Goal: Task Accomplishment & Management: Manage account settings

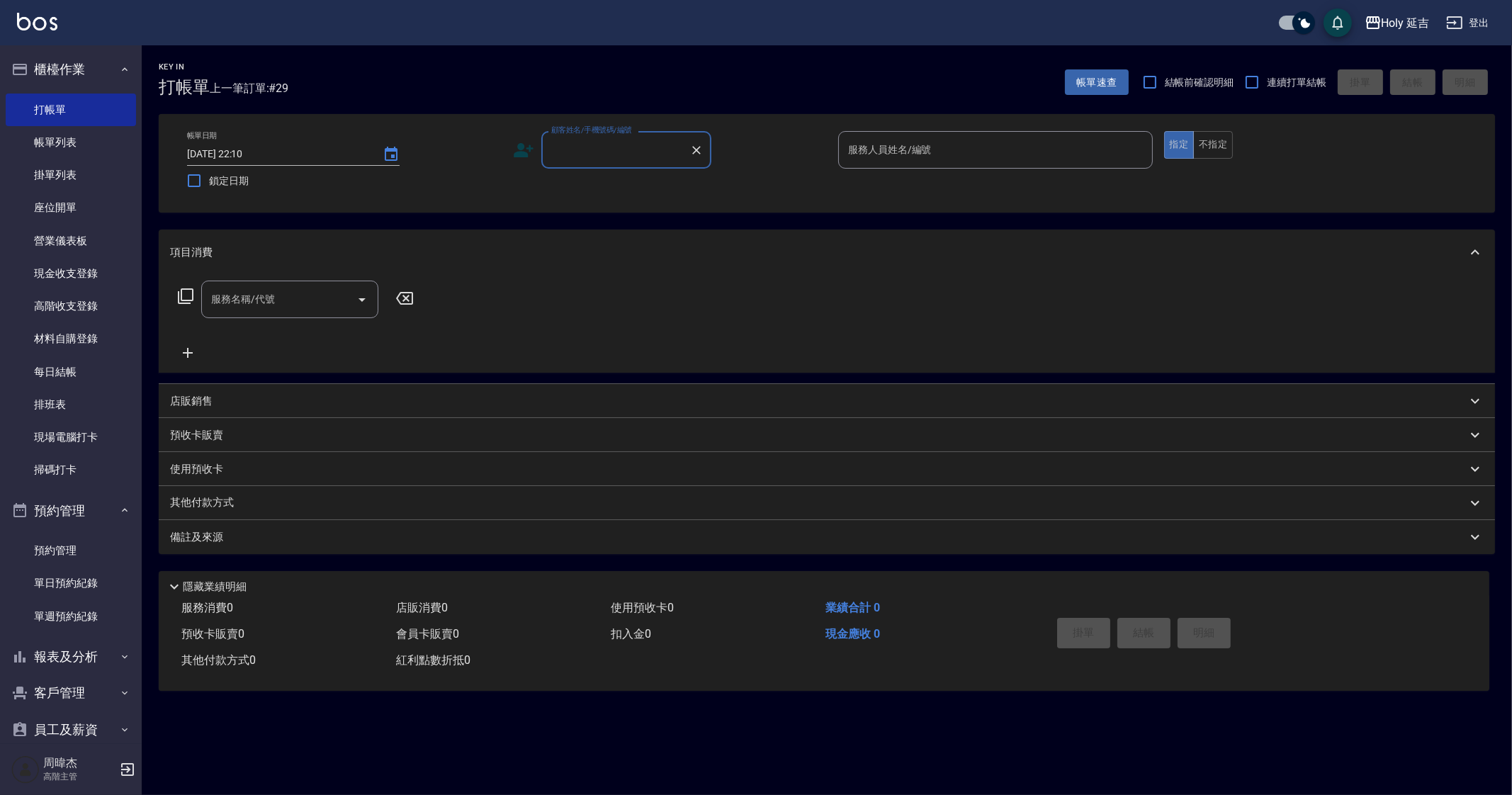
drag, startPoint x: 62, startPoint y: 363, endPoint x: 136, endPoint y: 258, distance: 128.5
click at [62, 362] on link "每日結帳" at bounding box center [71, 371] width 130 height 33
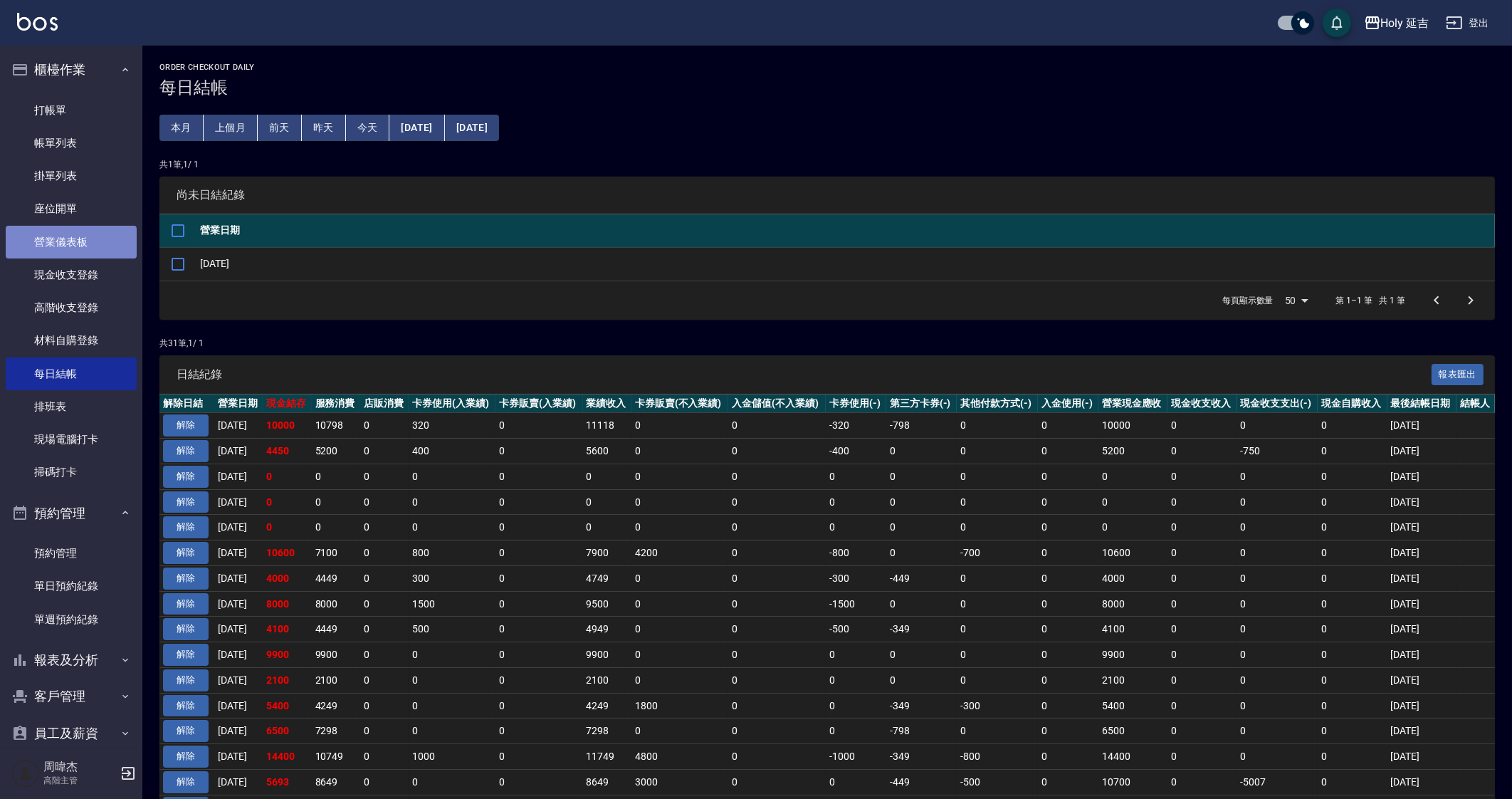
click at [70, 242] on link "營業儀表板" at bounding box center [71, 241] width 131 height 33
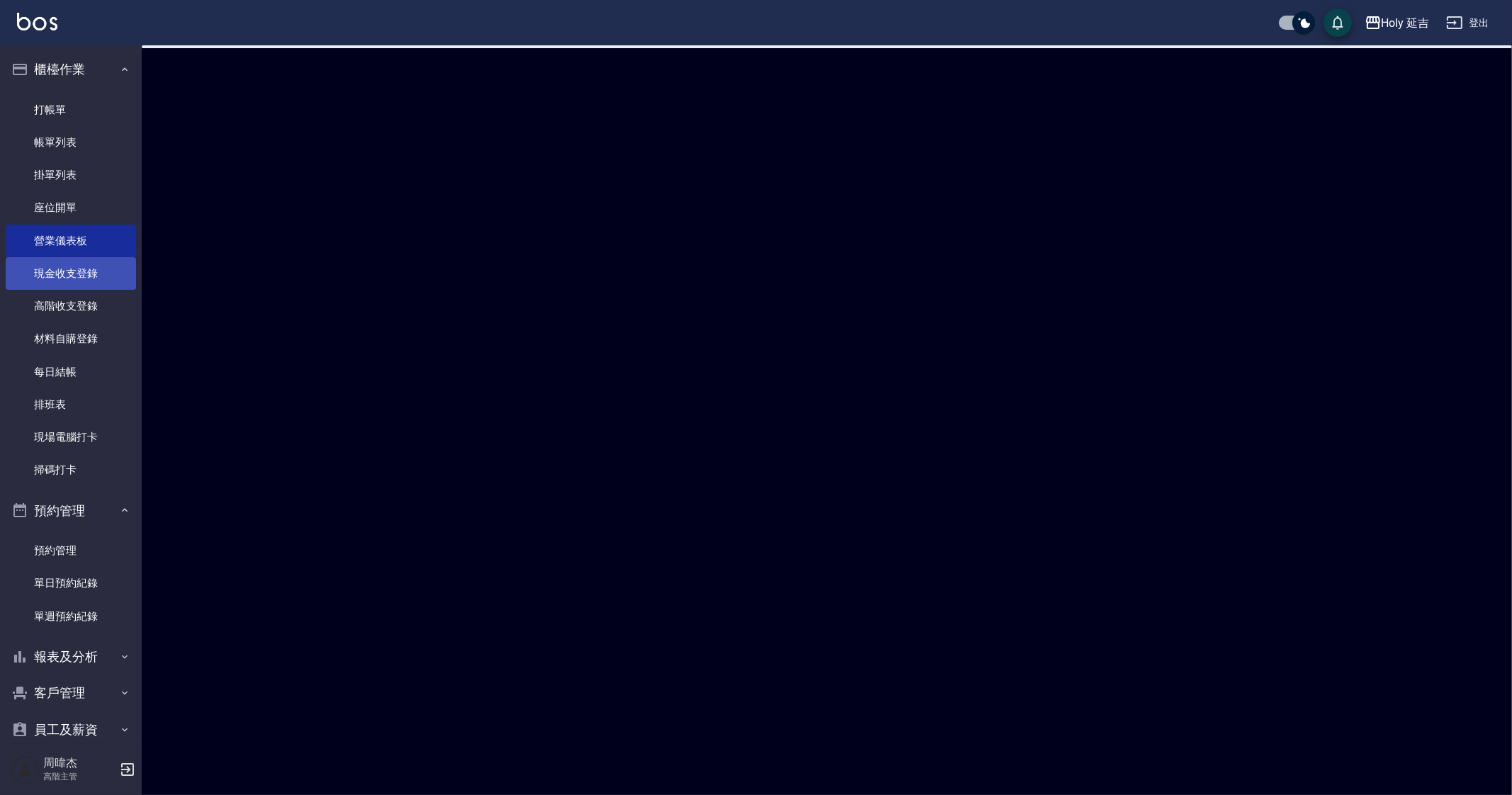
click at [85, 277] on link "現金收支登錄" at bounding box center [71, 273] width 130 height 33
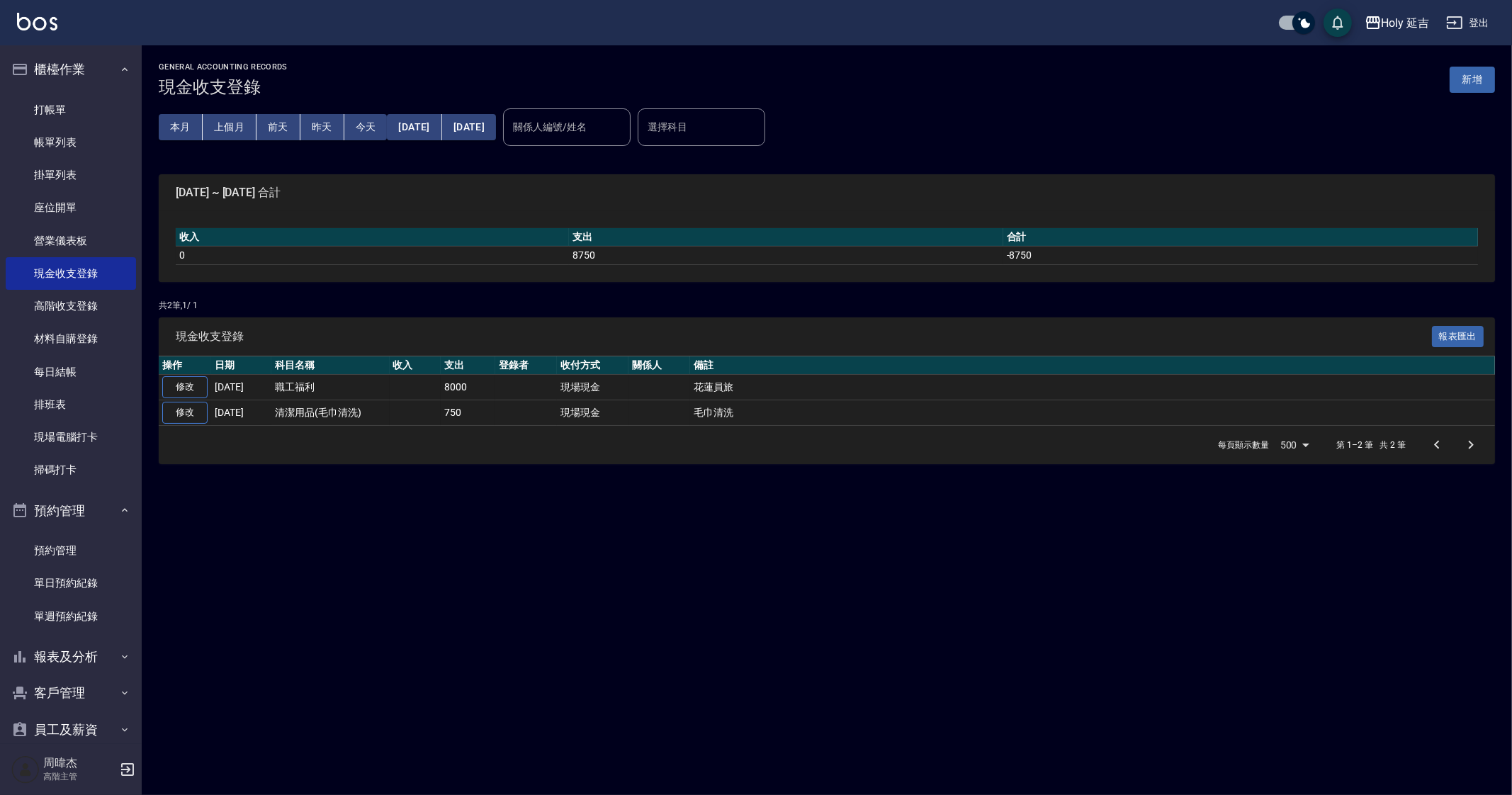
click at [505, 587] on div "GENERAL ACCOUNTING RECORDS 現金收支登錄 新增 本月 上個月 前天 昨天 今天 2025/09/01 2025/09/13 關係人編…" at bounding box center [756, 398] width 1512 height 795
click at [526, 549] on div "GENERAL ACCOUNTING RECORDS 現金收支登錄 新增 本月 上個月 前天 昨天 今天 2025/09/01 2025/09/13 關係人編…" at bounding box center [756, 398] width 1512 height 795
click at [527, 549] on div "GENERAL ACCOUNTING RECORDS 現金收支登錄 新增 本月 上個月 前天 昨天 今天 2025/09/01 2025/09/13 關係人編…" at bounding box center [756, 398] width 1512 height 795
click at [931, 666] on div "GENERAL ACCOUNTING RECORDS 現金收支登錄 新增 本月 上個月 前天 昨天 今天 2025/09/01 2025/09/13 關係人編…" at bounding box center [756, 398] width 1512 height 795
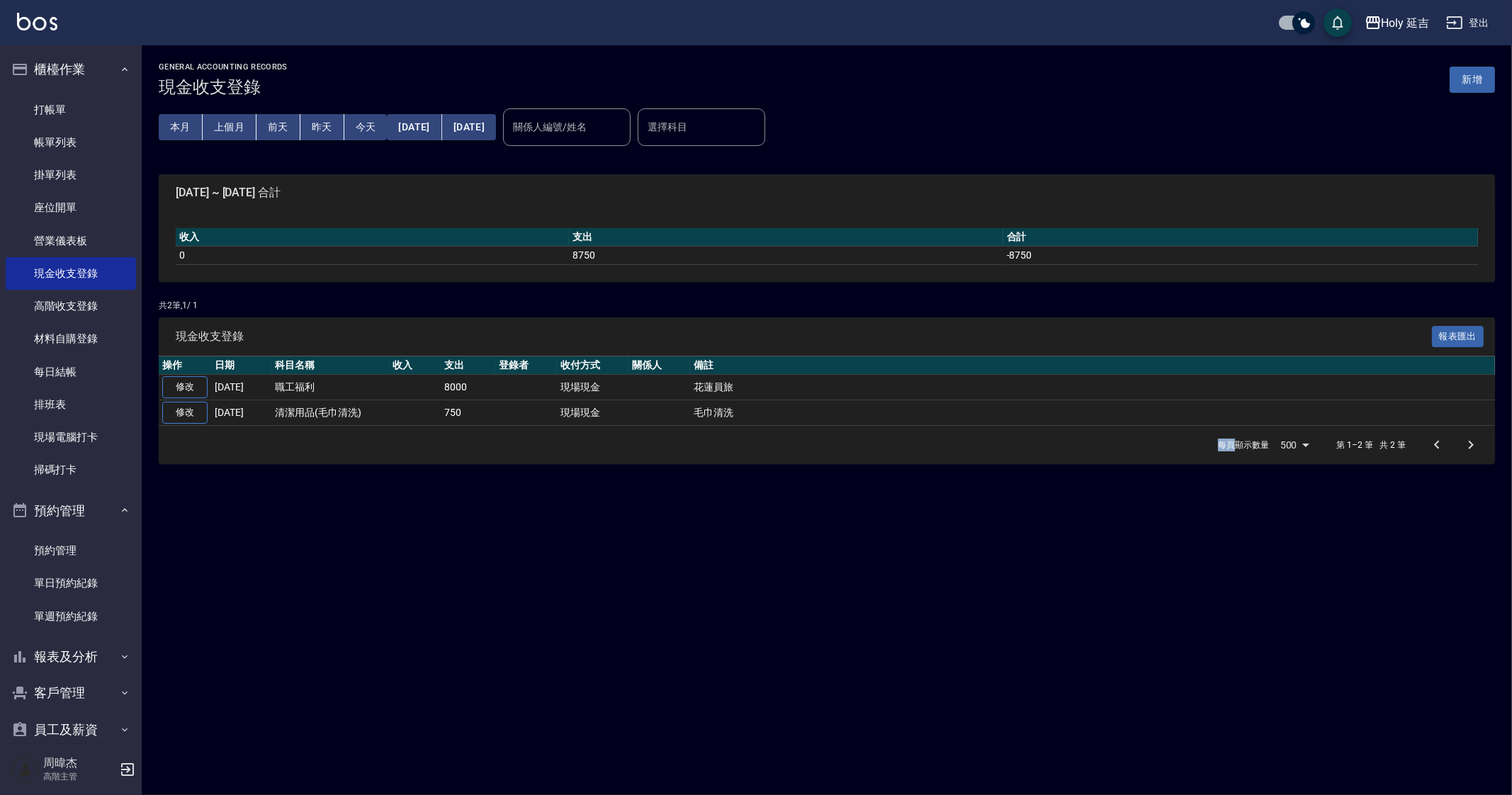
click at [808, 635] on div "GENERAL ACCOUNTING RECORDS 現金收支登錄 新增 本月 上個月 前天 昨天 今天 2025/09/01 2025/09/13 關係人編…" at bounding box center [756, 398] width 1512 height 795
click at [733, 679] on div "GENERAL ACCOUNTING RECORDS 現金收支登錄 新增 本月 上個月 前天 昨天 今天 2025/09/01 2025/09/13 關係人編…" at bounding box center [756, 398] width 1512 height 795
click at [944, 557] on div "GENERAL ACCOUNTING RECORDS 現金收支登錄 新增 本月 上個月 前天 昨天 今天 2025/09/01 2025/09/13 關係人編…" at bounding box center [756, 398] width 1512 height 795
click at [1487, 70] on button "新增" at bounding box center [1472, 80] width 45 height 26
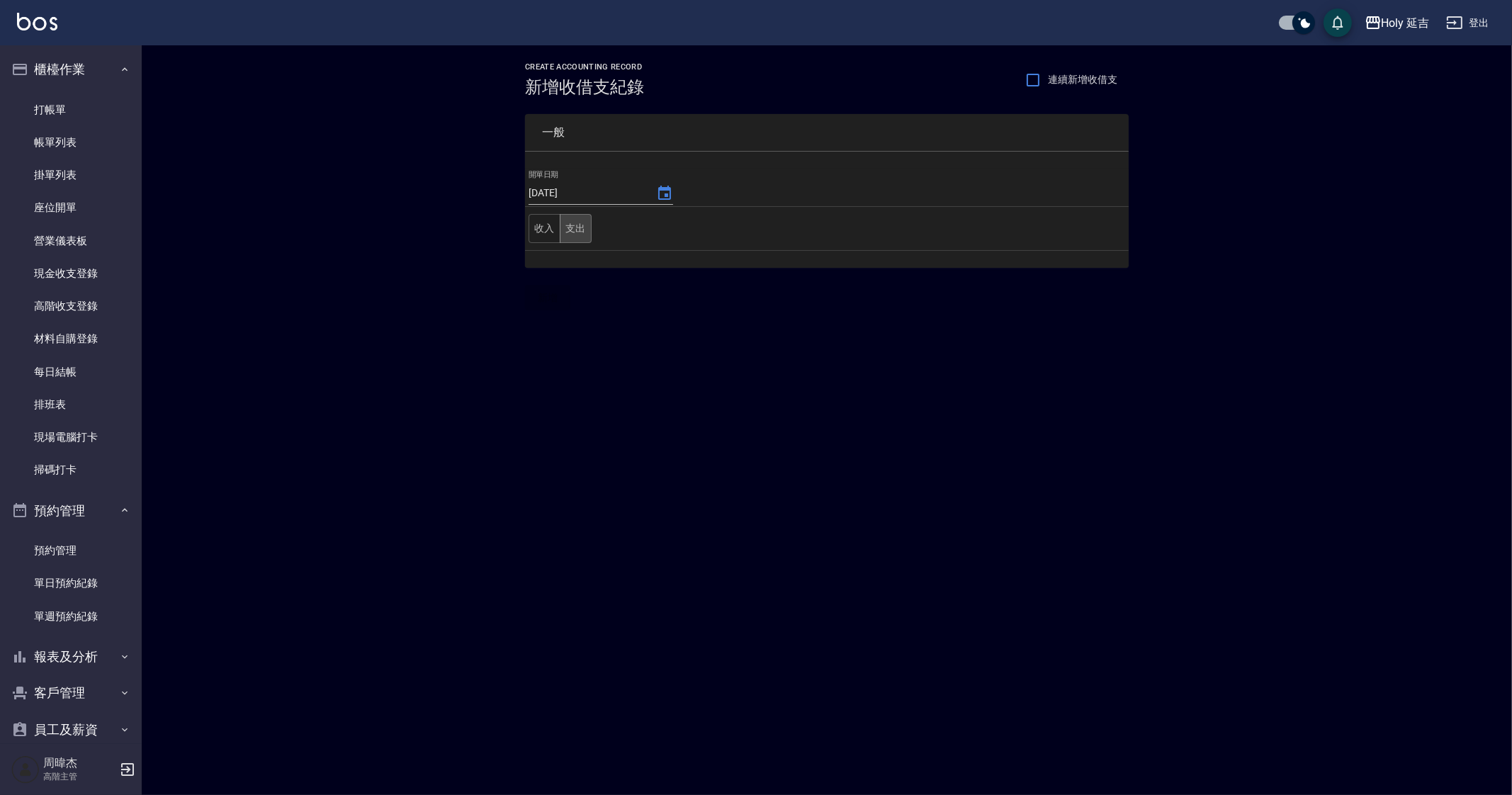
click at [580, 230] on button "支出" at bounding box center [576, 228] width 32 height 29
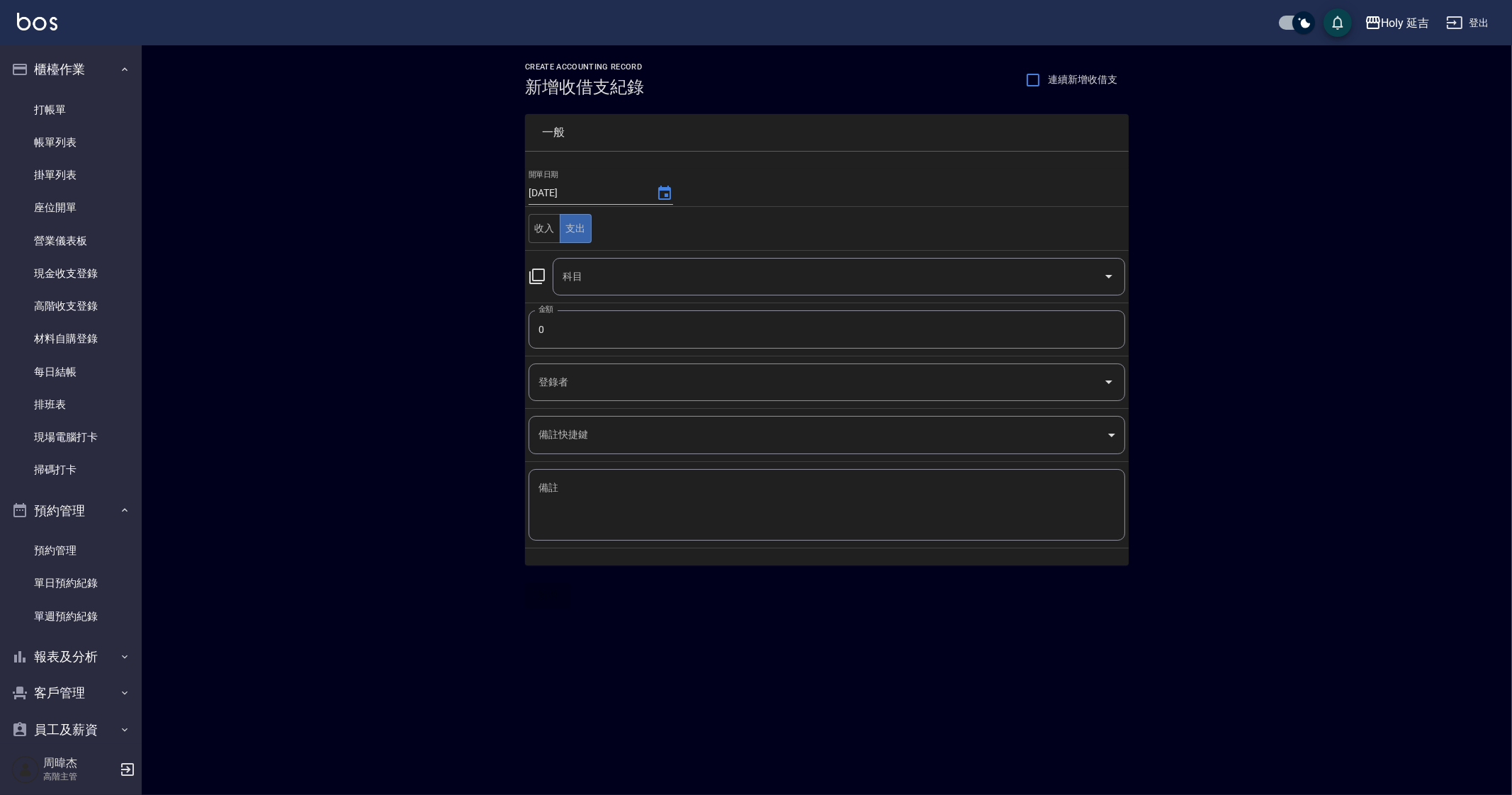
click at [365, 405] on div "CREATE ACCOUNTING RECORD 新增收借支紀錄 連續新增收借支 一般 開單日期 2025/09/13 收入 支出 科目 科目 金額 0 金額…" at bounding box center [826, 335] width 1370 height 580
click at [95, 374] on link "每日結帳" at bounding box center [71, 371] width 130 height 33
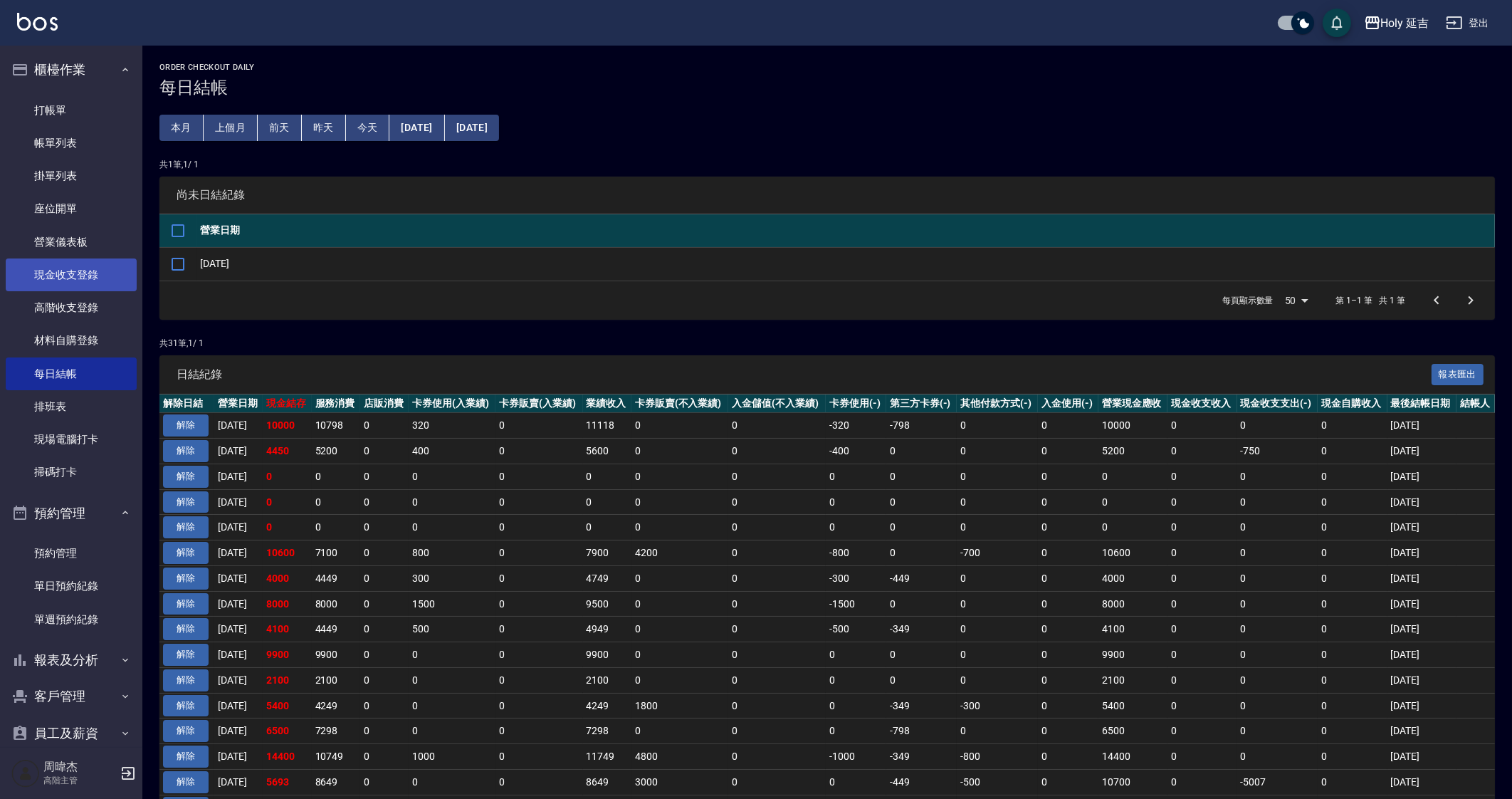
click at [86, 276] on link "現金收支登錄" at bounding box center [71, 274] width 131 height 33
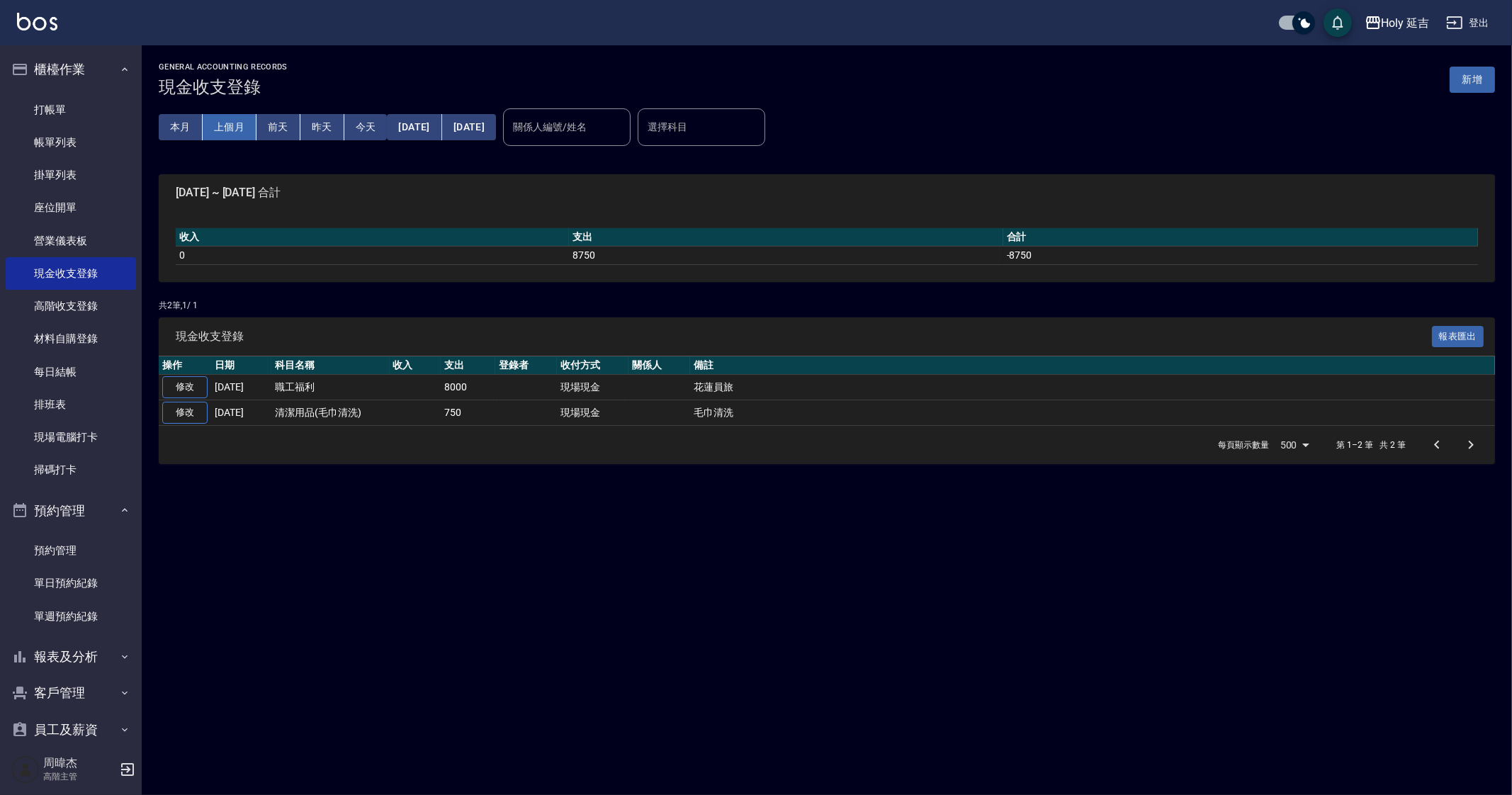
click at [234, 126] on button "上個月" at bounding box center [230, 126] width 54 height 26
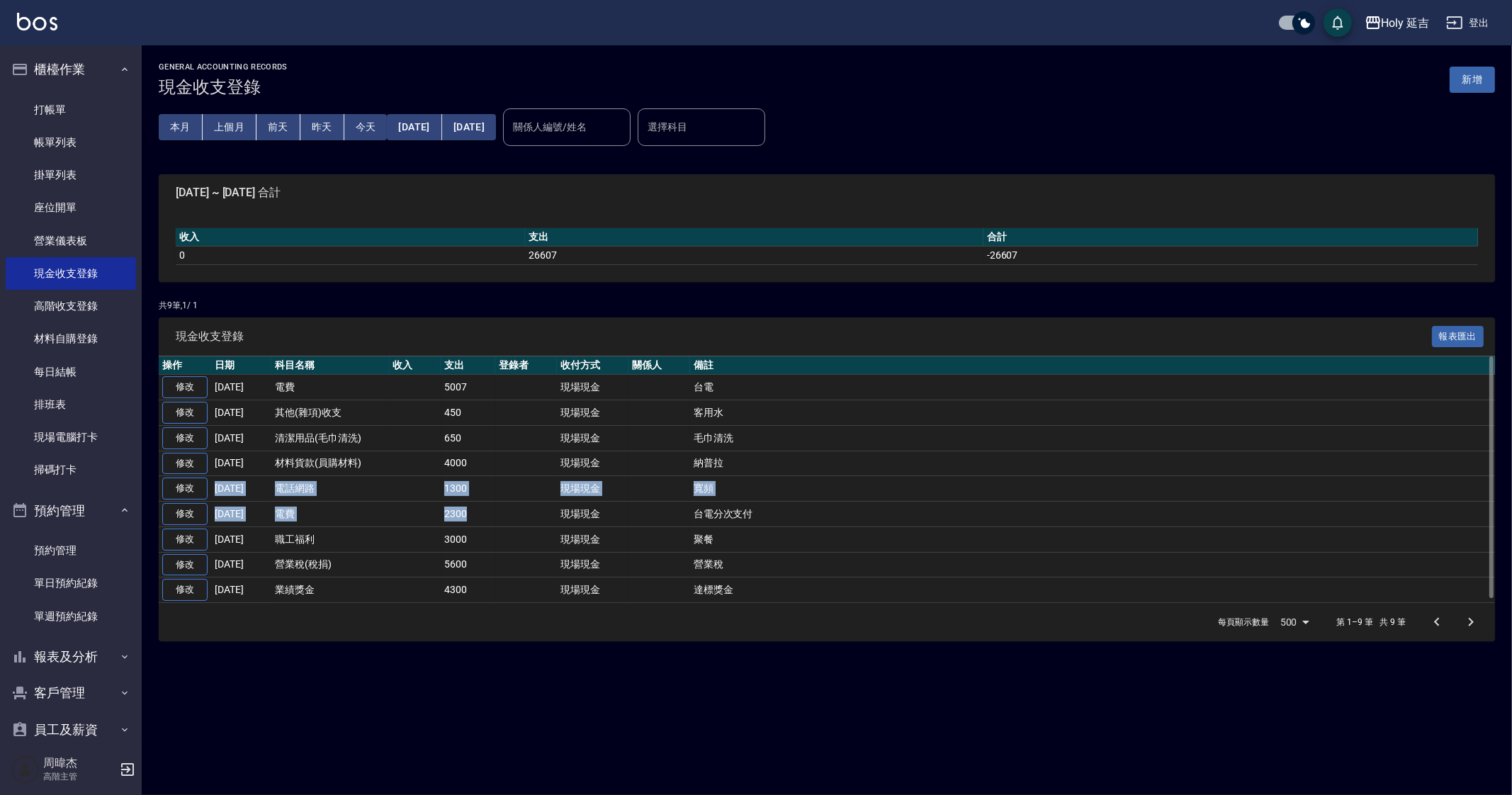
drag, startPoint x: 478, startPoint y: 502, endPoint x: 748, endPoint y: 479, distance: 271.0
click at [742, 456] on tbody "修改 2025-08-29 電費 5007 現場現金 台電 修改 2025-08-20 其他(雜項)收支 450 現場現金 客用水 修改 2025-08-12…" at bounding box center [827, 488] width 1336 height 228
click at [793, 582] on td "達標獎金" at bounding box center [1093, 590] width 805 height 25
drag, startPoint x: 747, startPoint y: 512, endPoint x: 555, endPoint y: 441, distance: 204.7
click at [555, 441] on tbody "修改 2025-08-29 電費 5007 現場現金 台電 修改 2025-08-20 其他(雜項)收支 450 現場現金 客用水 修改 2025-08-12…" at bounding box center [827, 488] width 1336 height 228
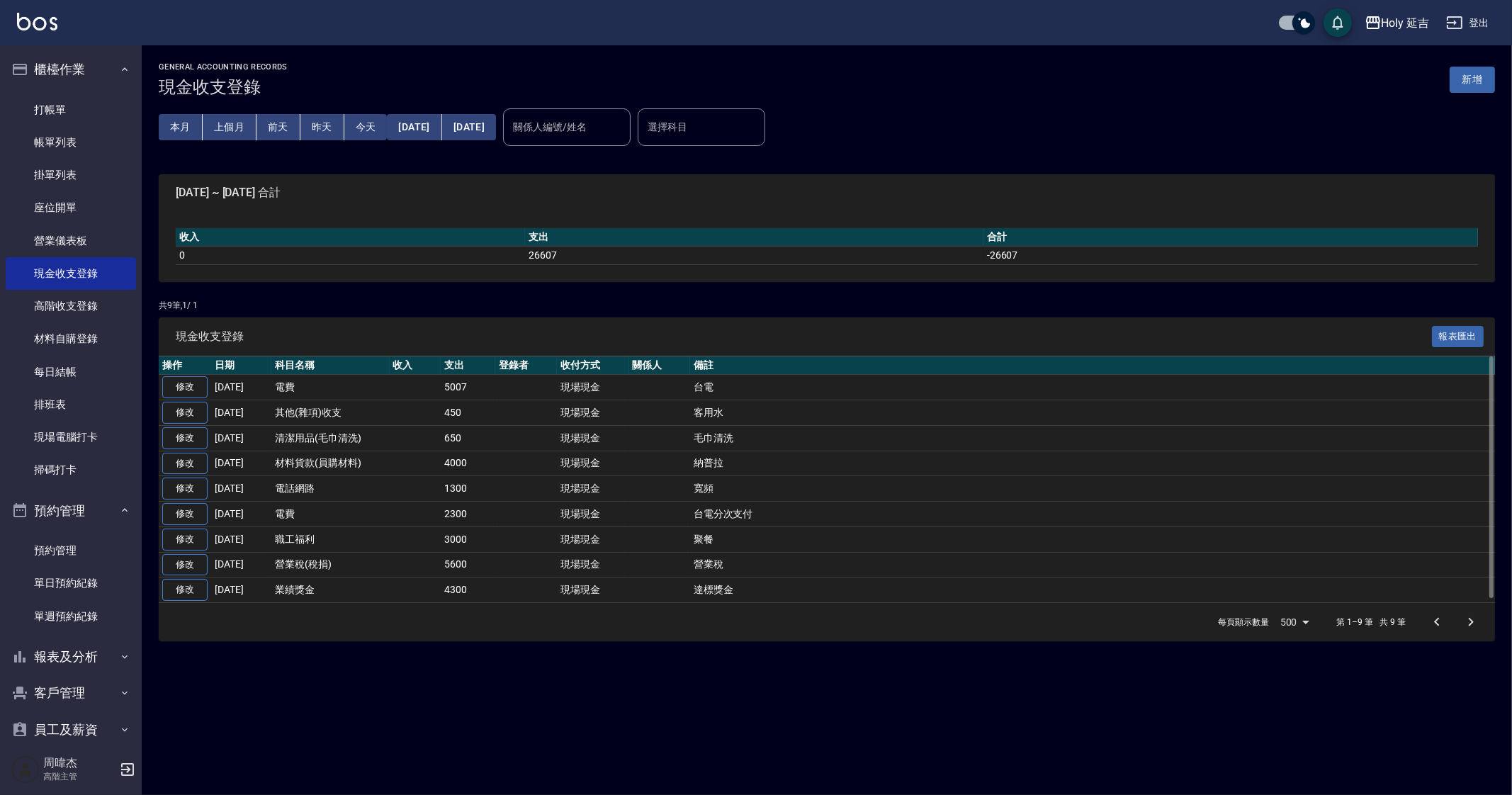
click at [814, 564] on td "營業稅" at bounding box center [1093, 564] width 805 height 25
click at [935, 744] on div "GENERAL ACCOUNTING RECORDS 現金收支登錄 新增 本月 上個月 前天 昨天 今天 2025/08/01 2025/08/31 關係人編…" at bounding box center [756, 398] width 1512 height 795
click at [482, 688] on div "GENERAL ACCOUNTING RECORDS 現金收支登錄 新增 本月 上個月 前天 昨天 今天 2025/08/01 2025/08/31 關係人編…" at bounding box center [756, 398] width 1512 height 795
click at [418, 660] on div "GENERAL ACCOUNTING RECORDS 現金收支登錄 新增 本月 上個月 前天 昨天 今天 2025/08/01 2025/08/31 關係人編…" at bounding box center [756, 398] width 1512 height 795
click at [180, 126] on button "本月" at bounding box center [181, 126] width 44 height 26
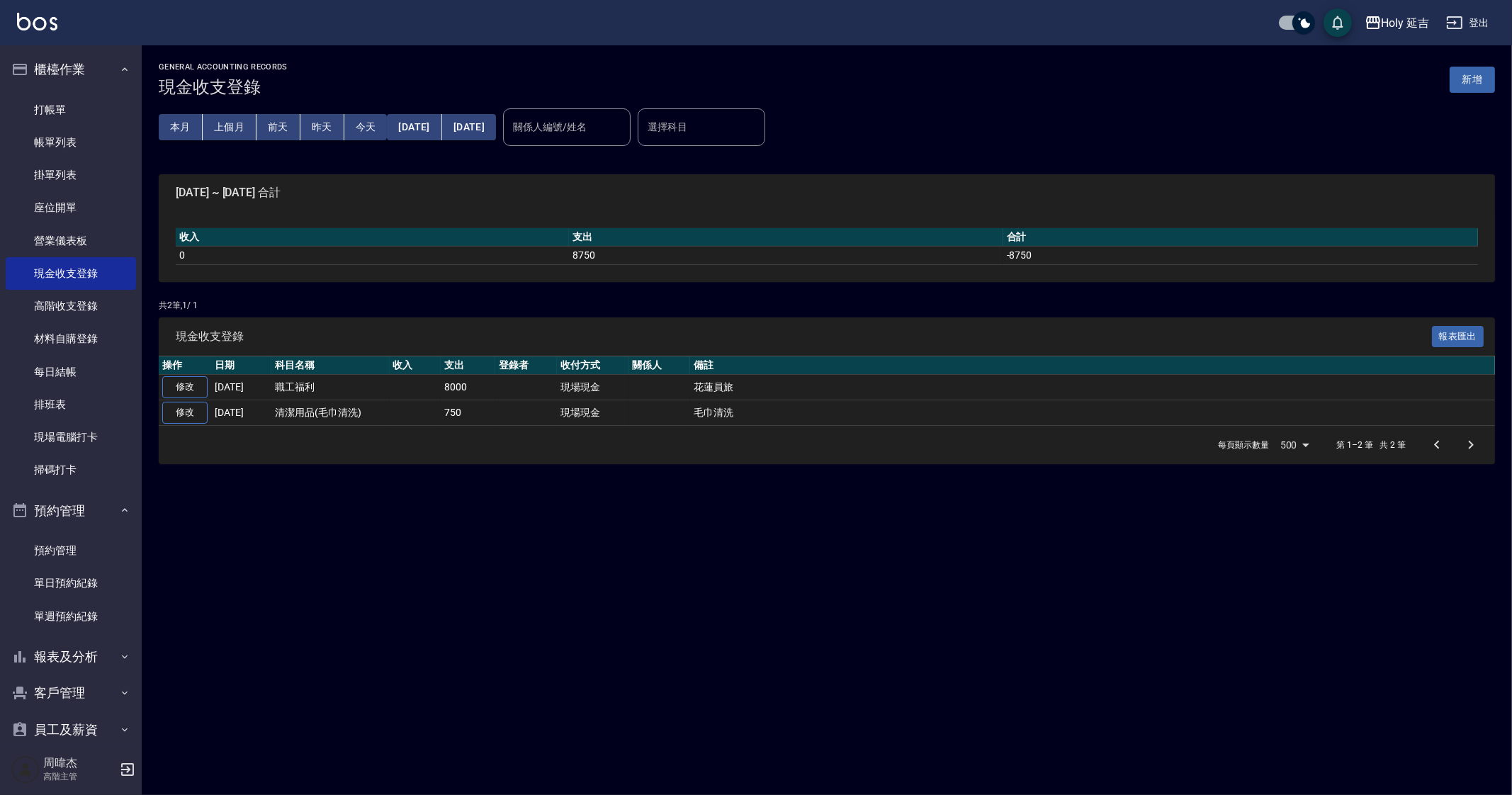
click at [558, 586] on div "GENERAL ACCOUNTING RECORDS 現金收支登錄 新增 本月 上個月 前天 昨天 今天 2025/09/01 2025/09/30 關係人編…" at bounding box center [756, 398] width 1512 height 795
click at [888, 716] on div "GENERAL ACCOUNTING RECORDS 現金收支登錄 新增 本月 上個月 前天 昨天 今天 2025/09/01 2025/09/30 關係人編…" at bounding box center [756, 398] width 1512 height 795
click at [954, 589] on div "GENERAL ACCOUNTING RECORDS 現金收支登錄 新增 本月 上個月 前天 昨天 今天 2025/09/01 2025/09/30 關係人編…" at bounding box center [756, 398] width 1512 height 795
click at [790, 609] on div "GENERAL ACCOUNTING RECORDS 現金收支登錄 新增 本月 上個月 前天 昨天 今天 2025/09/01 2025/09/30 關係人編…" at bounding box center [756, 398] width 1512 height 795
click at [234, 134] on button "上個月" at bounding box center [230, 126] width 54 height 26
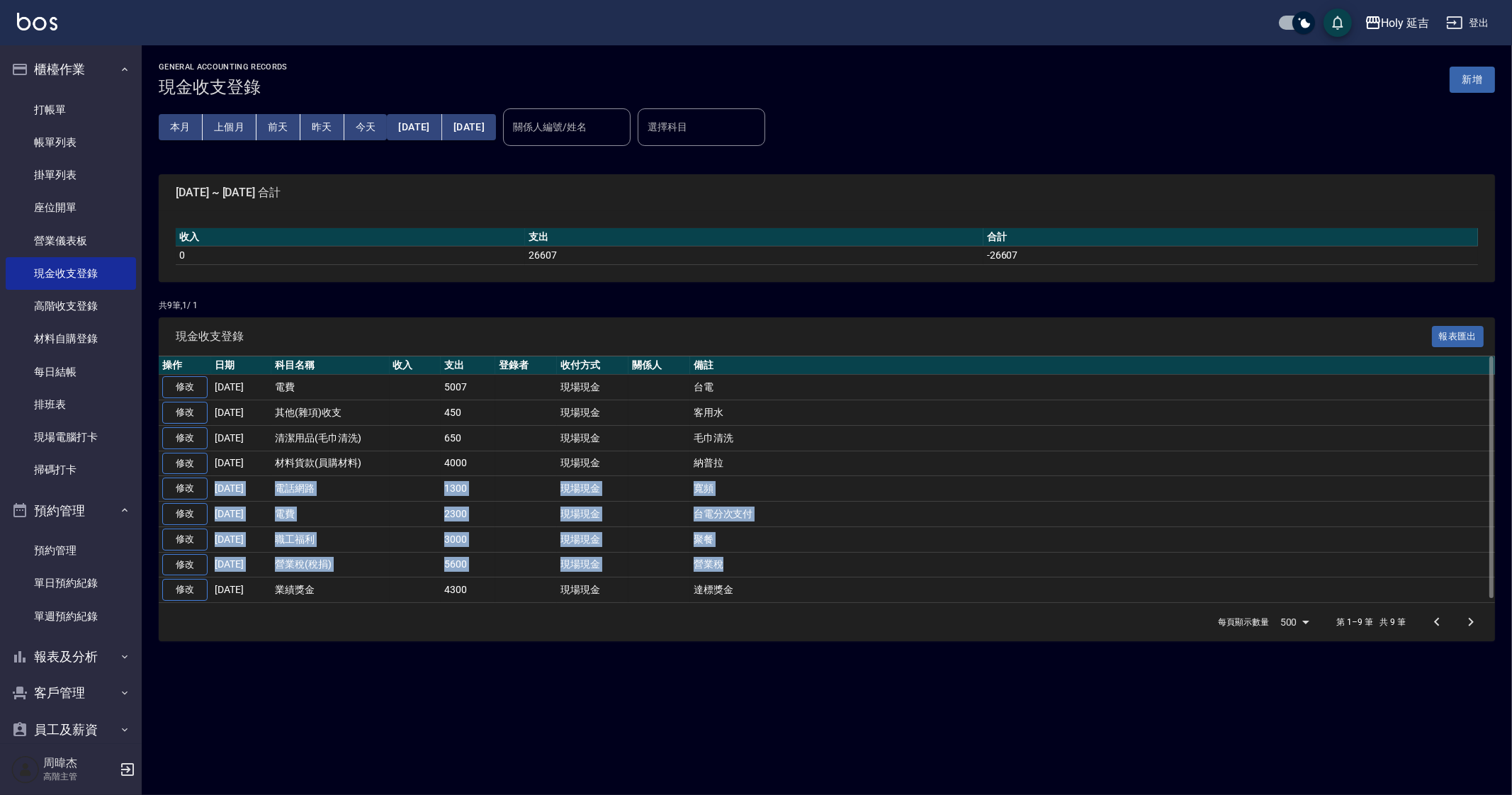
drag, startPoint x: 719, startPoint y: 463, endPoint x: 733, endPoint y: 549, distance: 87.1
click at [733, 549] on tbody "修改 2025-08-29 電費 5007 現場現金 台電 修改 2025-08-20 其他(雜項)收支 450 現場現金 客用水 修改 2025-08-12…" at bounding box center [827, 488] width 1336 height 228
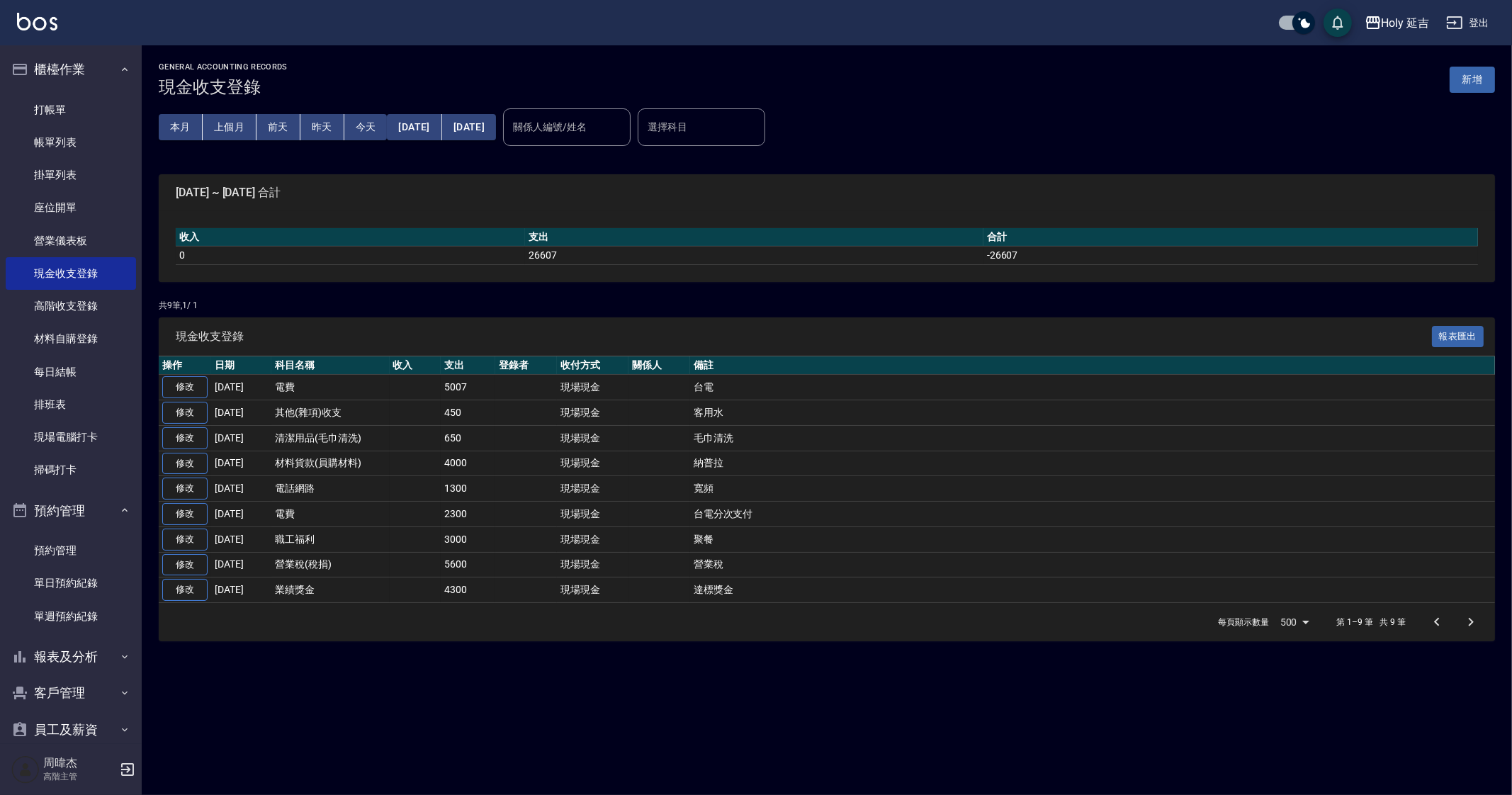
click at [679, 745] on div "GENERAL ACCOUNTING RECORDS 現金收支登錄 新增 本月 上個月 前天 昨天 今天 2025/08/01 2025/08/31 關係人編…" at bounding box center [756, 398] width 1512 height 795
click at [218, 123] on button "上個月" at bounding box center [230, 126] width 54 height 26
click at [161, 123] on button "本月" at bounding box center [181, 126] width 44 height 26
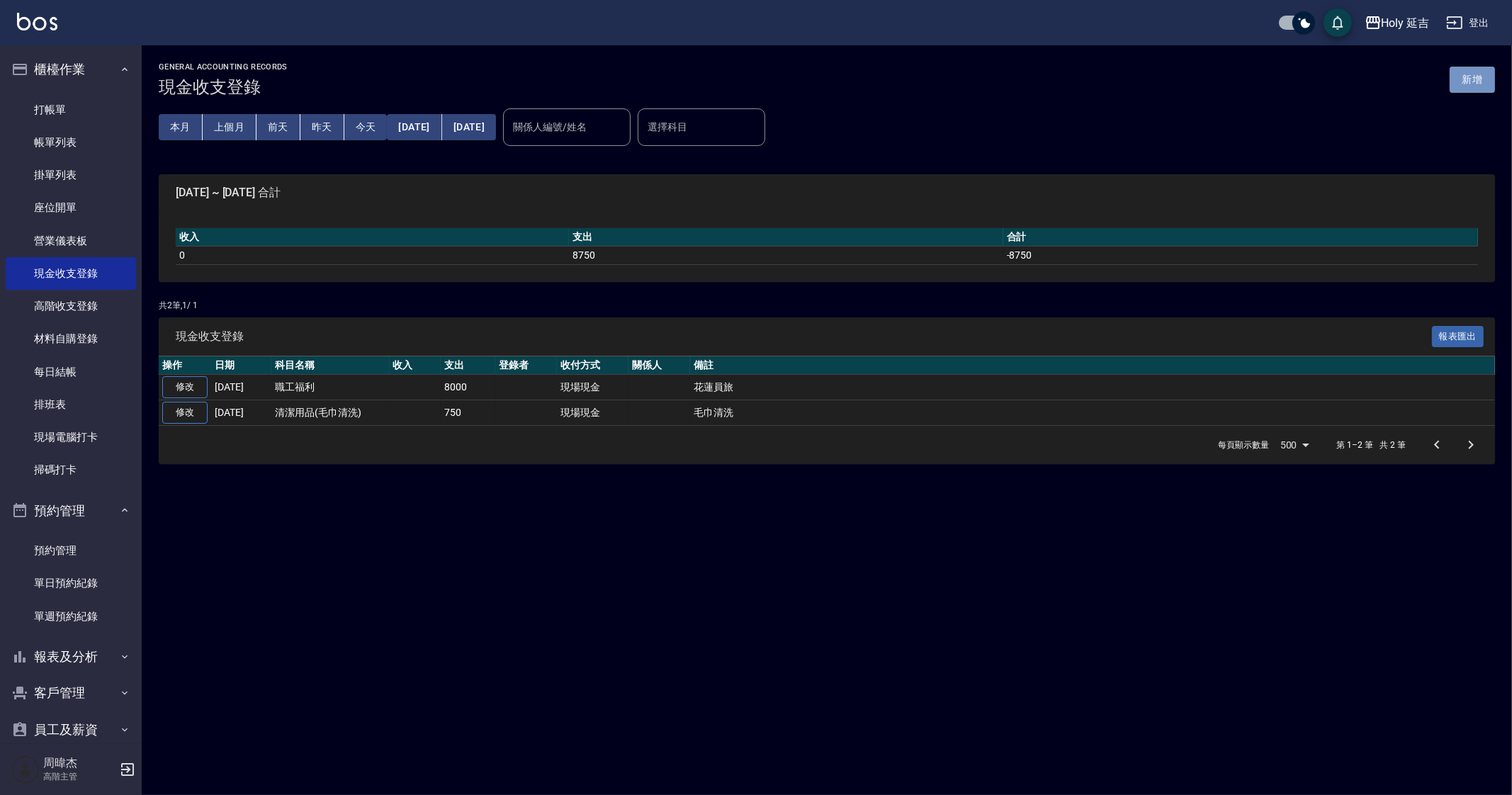
click at [1474, 83] on button "新增" at bounding box center [1472, 80] width 45 height 26
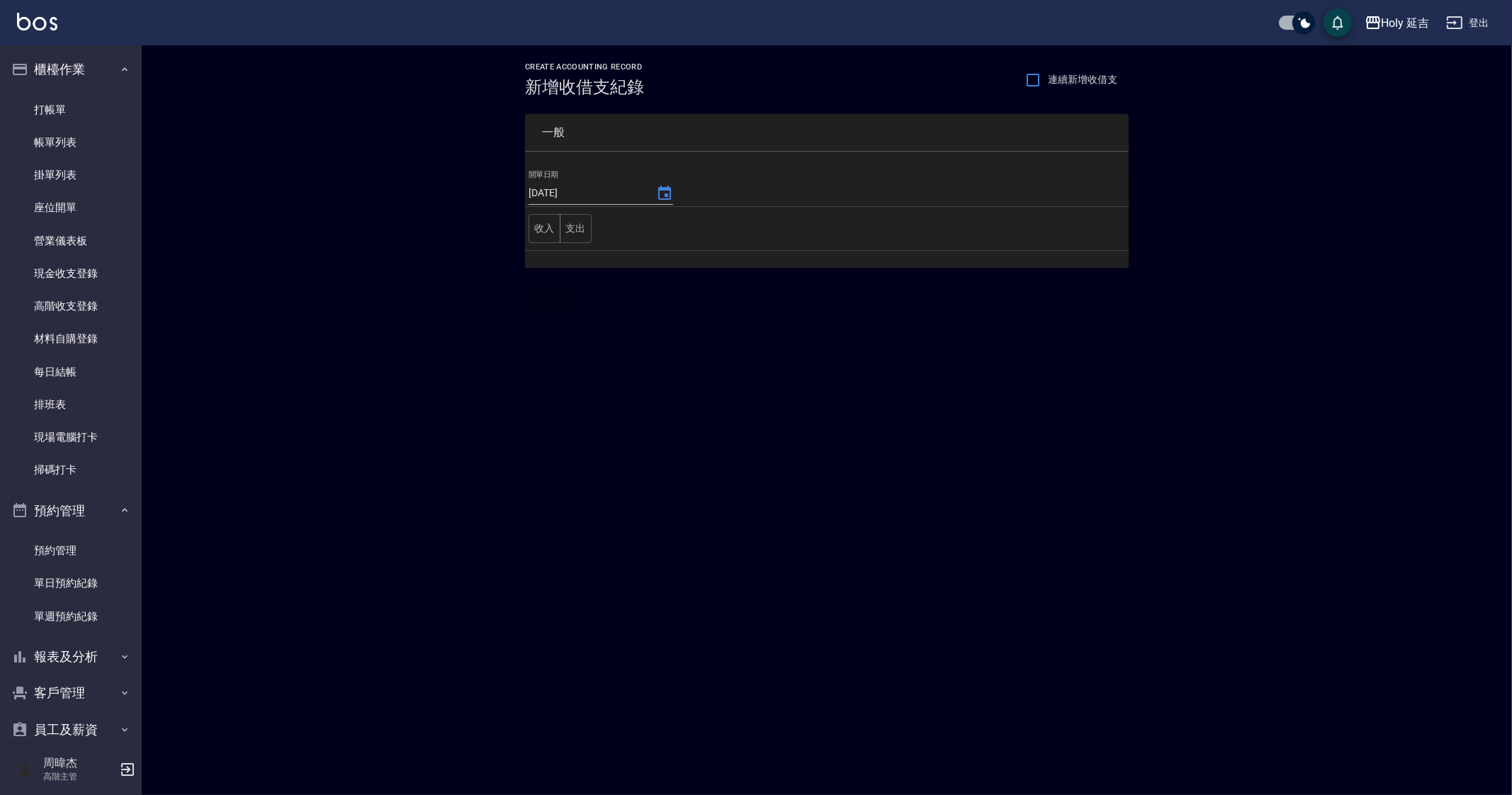
click at [662, 393] on div "CREATE ACCOUNTING RECORD 新增收借支紀錄 連續新增收借支 一般 開單日期 2025/09/13 收入 支出 新增" at bounding box center [756, 398] width 1512 height 795
click at [585, 223] on button "支出" at bounding box center [576, 228] width 32 height 29
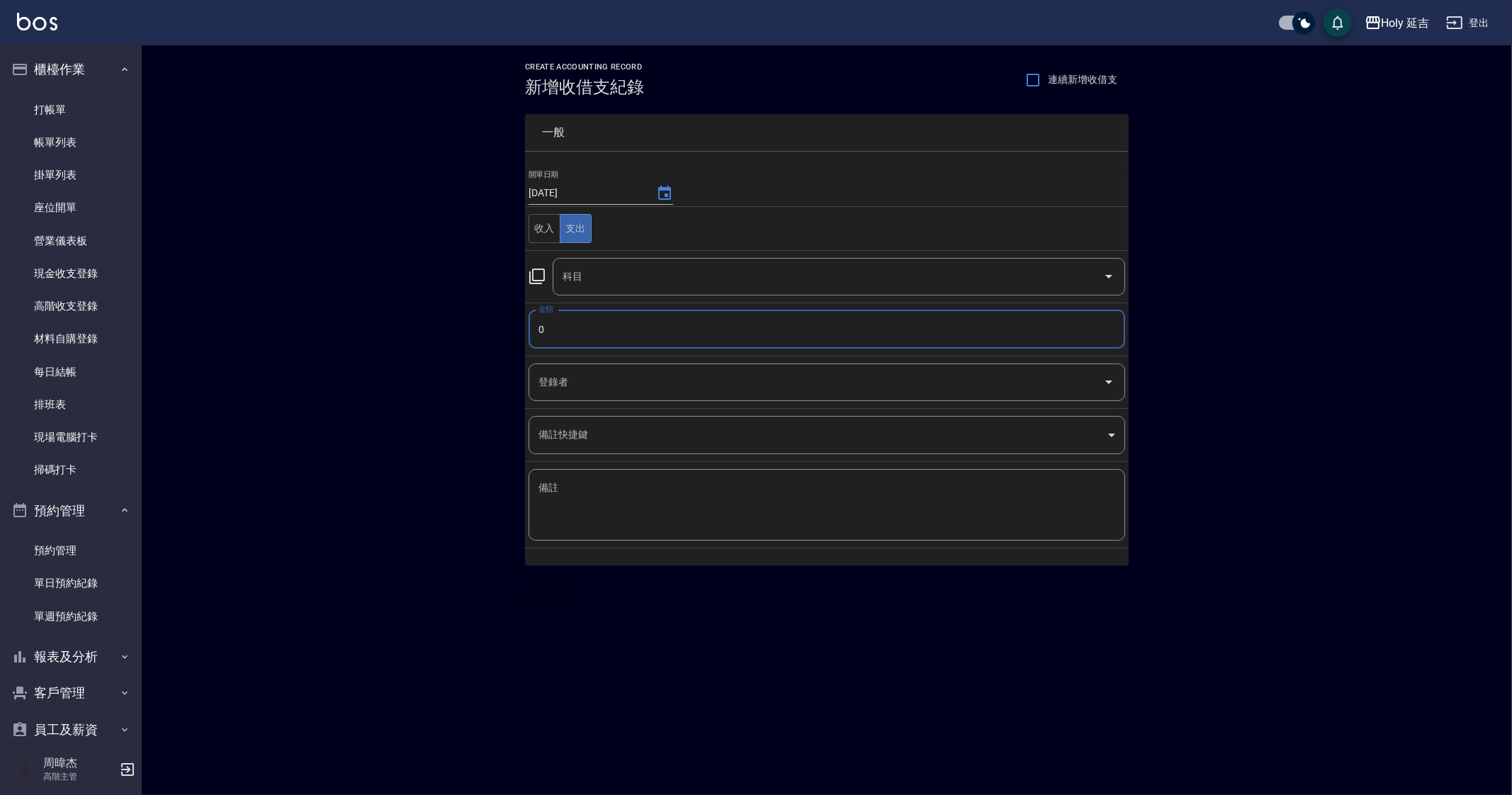
click at [609, 339] on input "0" at bounding box center [827, 329] width 597 height 38
type input "1300"
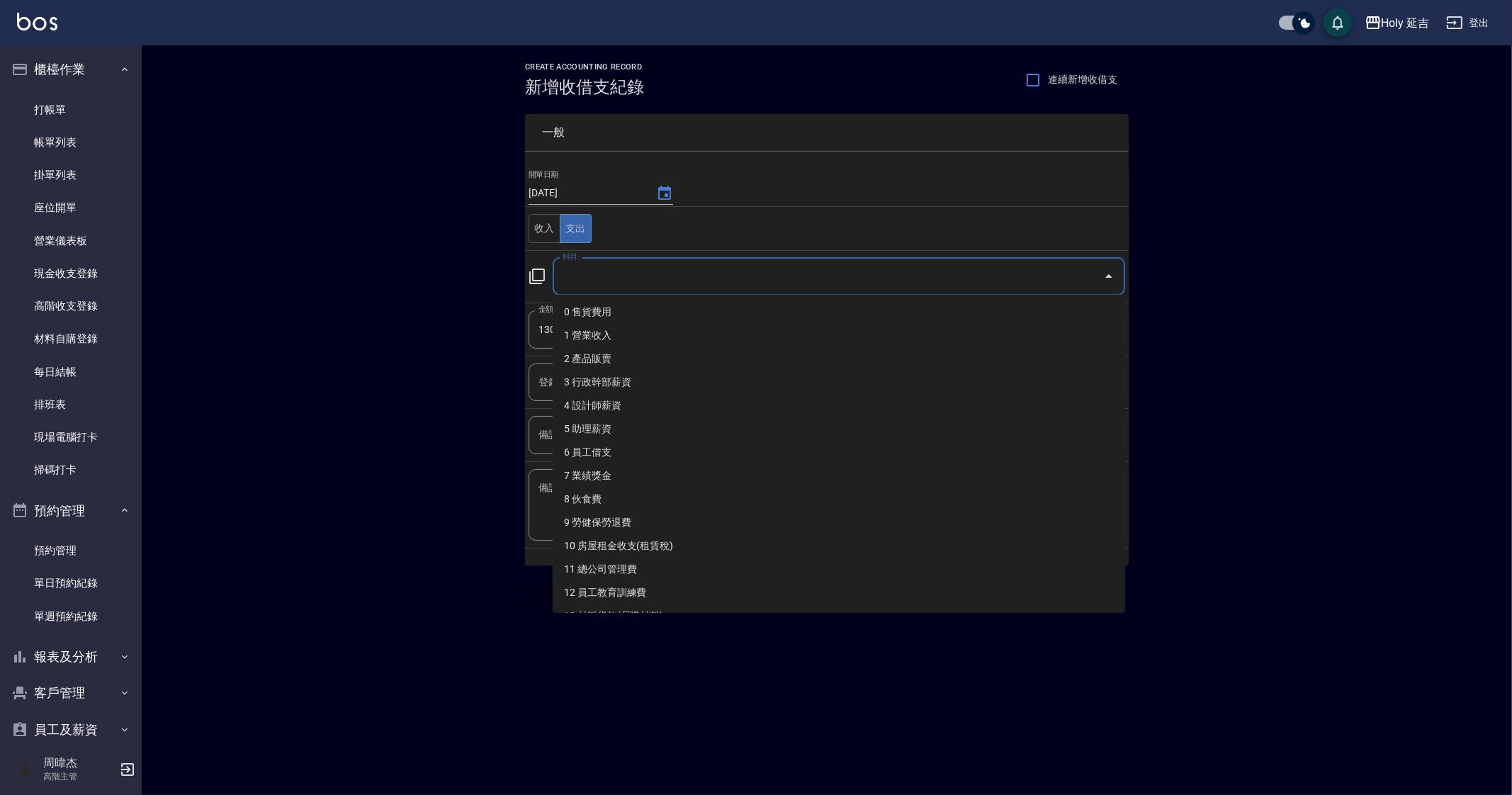
click at [645, 277] on input "科目" at bounding box center [828, 276] width 538 height 25
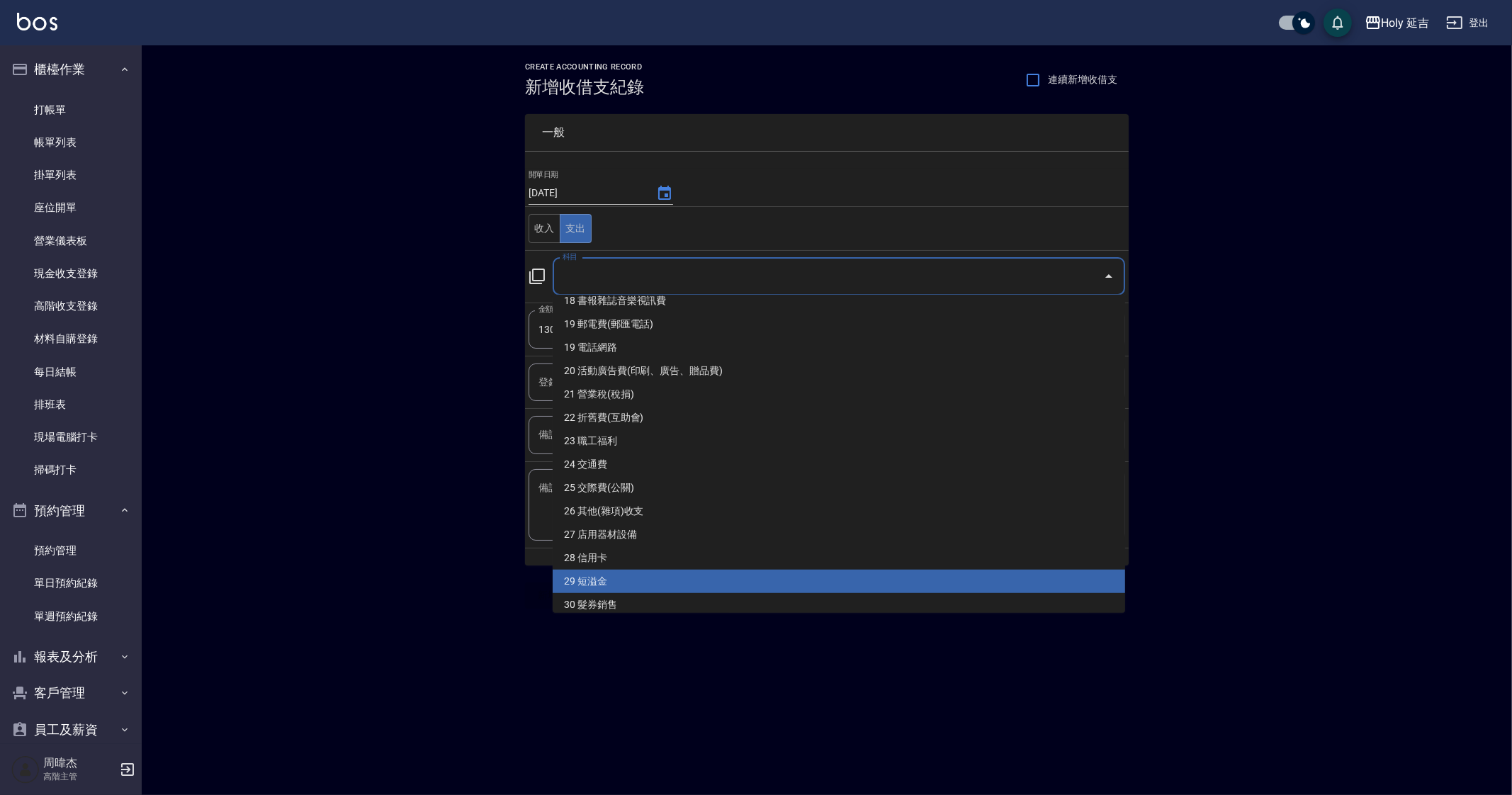
scroll to position [427, 0]
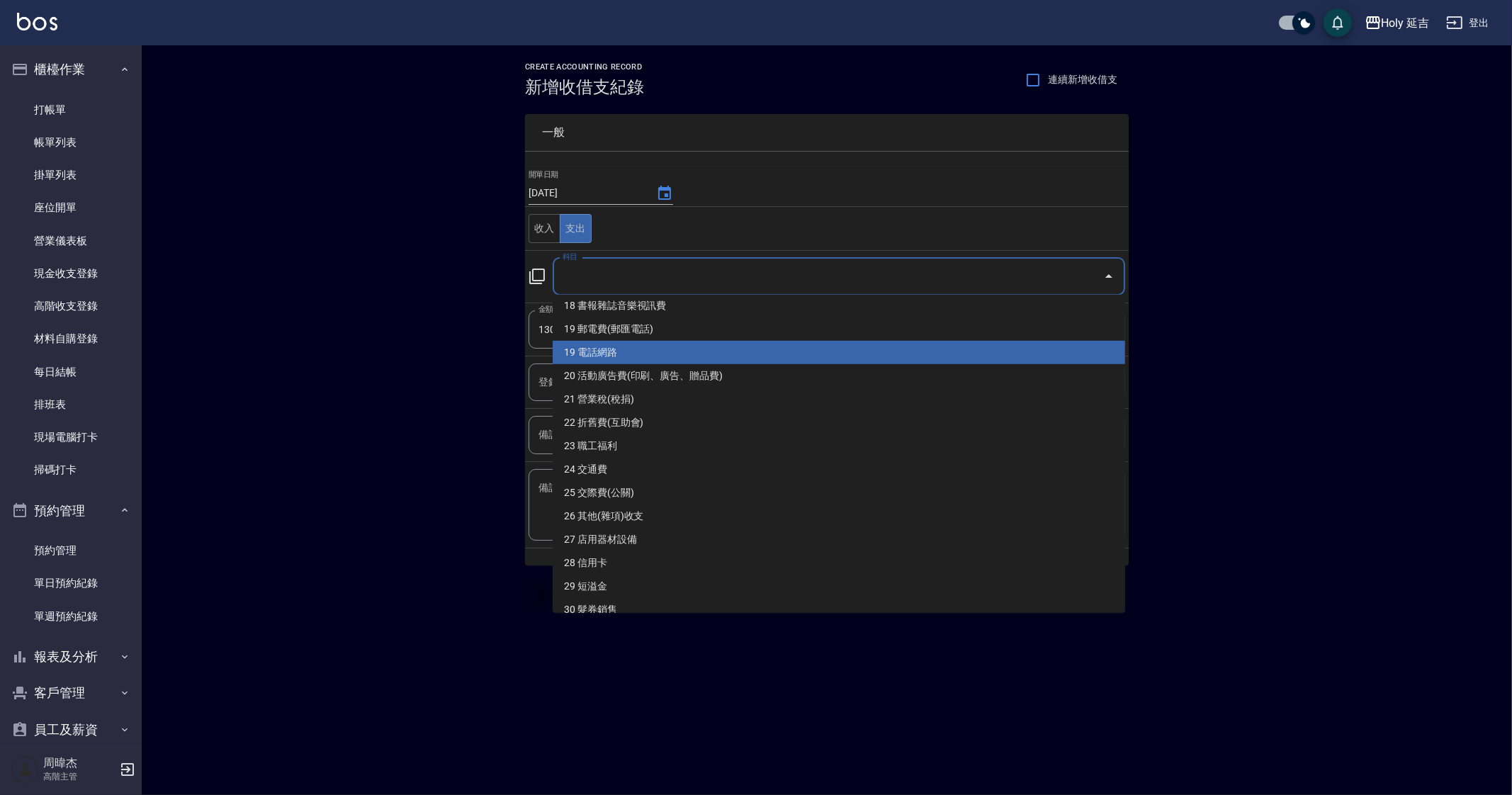
click at [722, 357] on li "19 電話網路" at bounding box center [839, 352] width 573 height 23
type input "19 電話網路"
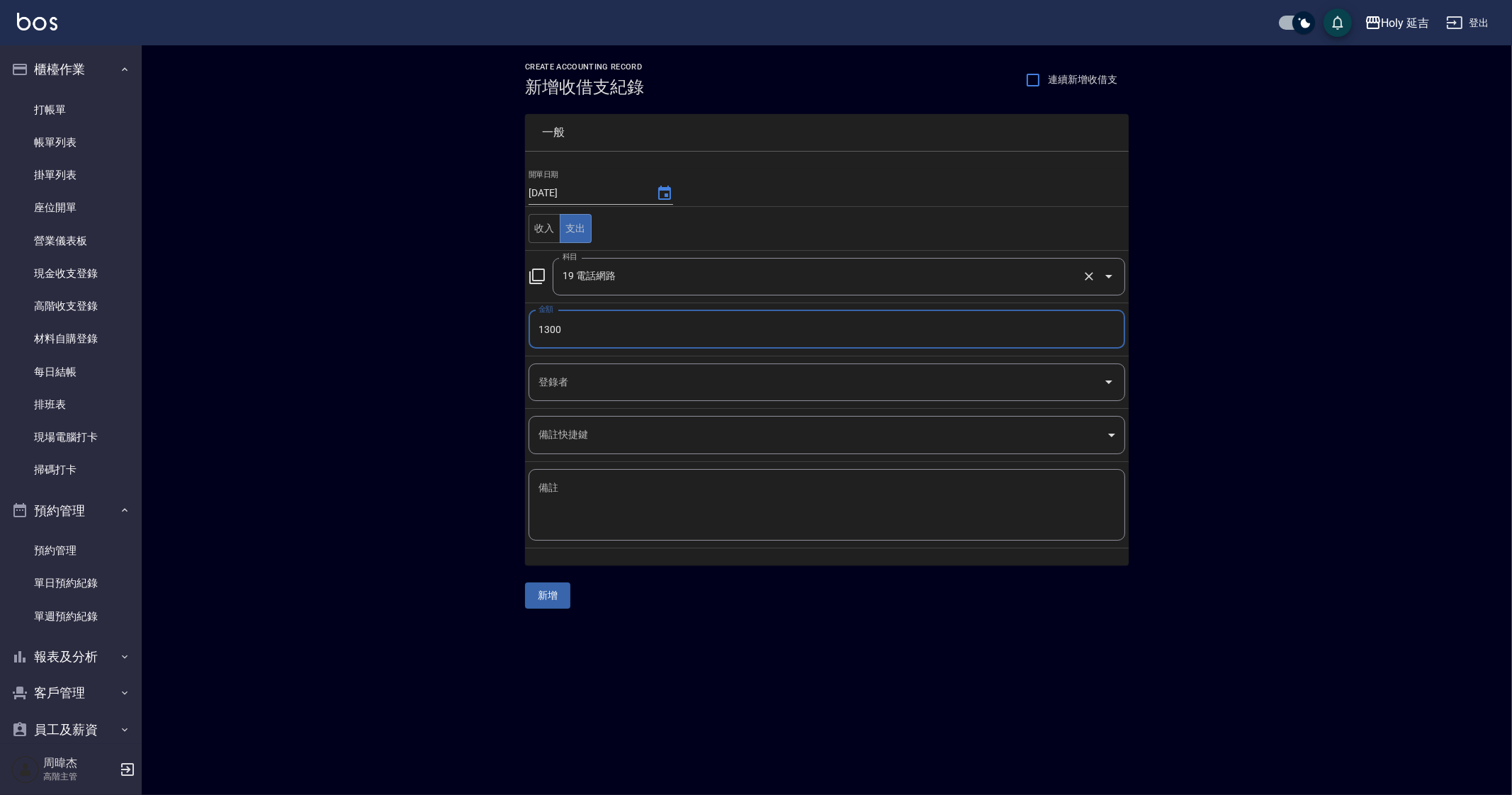
click at [697, 276] on input "19 電話網路" at bounding box center [819, 276] width 520 height 25
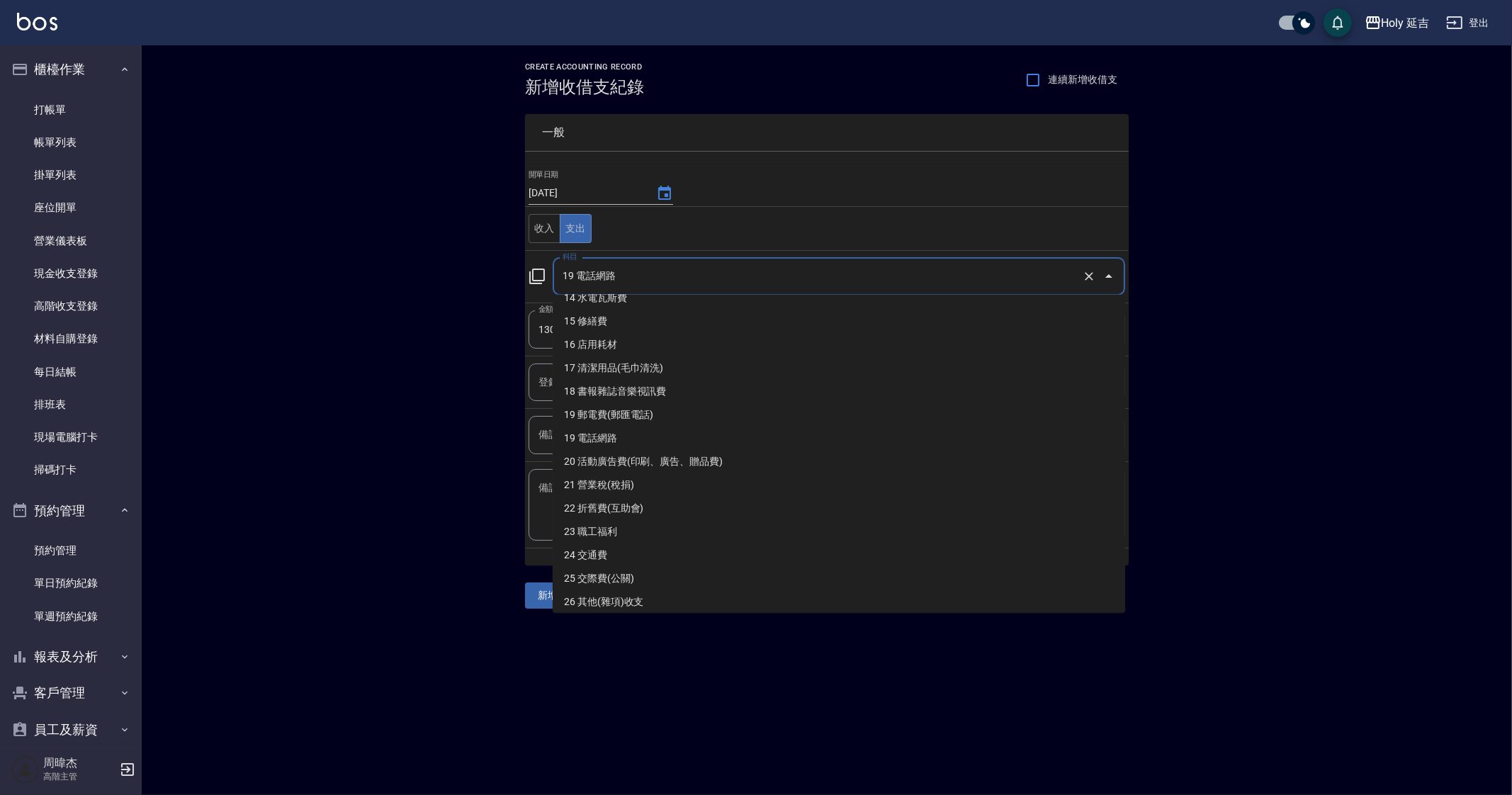
scroll to position [339, 0]
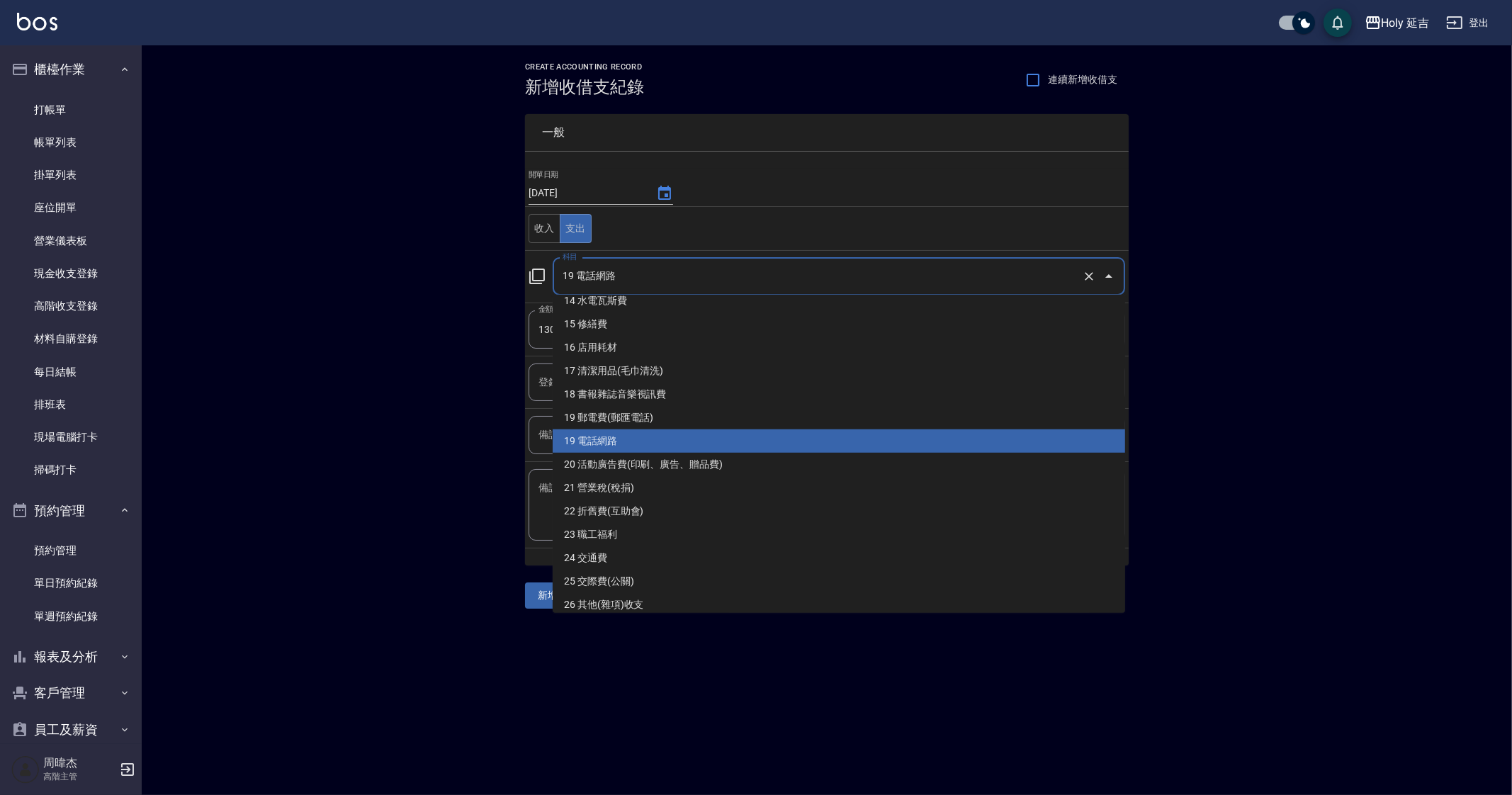
click at [734, 440] on li "19 電話網路" at bounding box center [839, 440] width 573 height 23
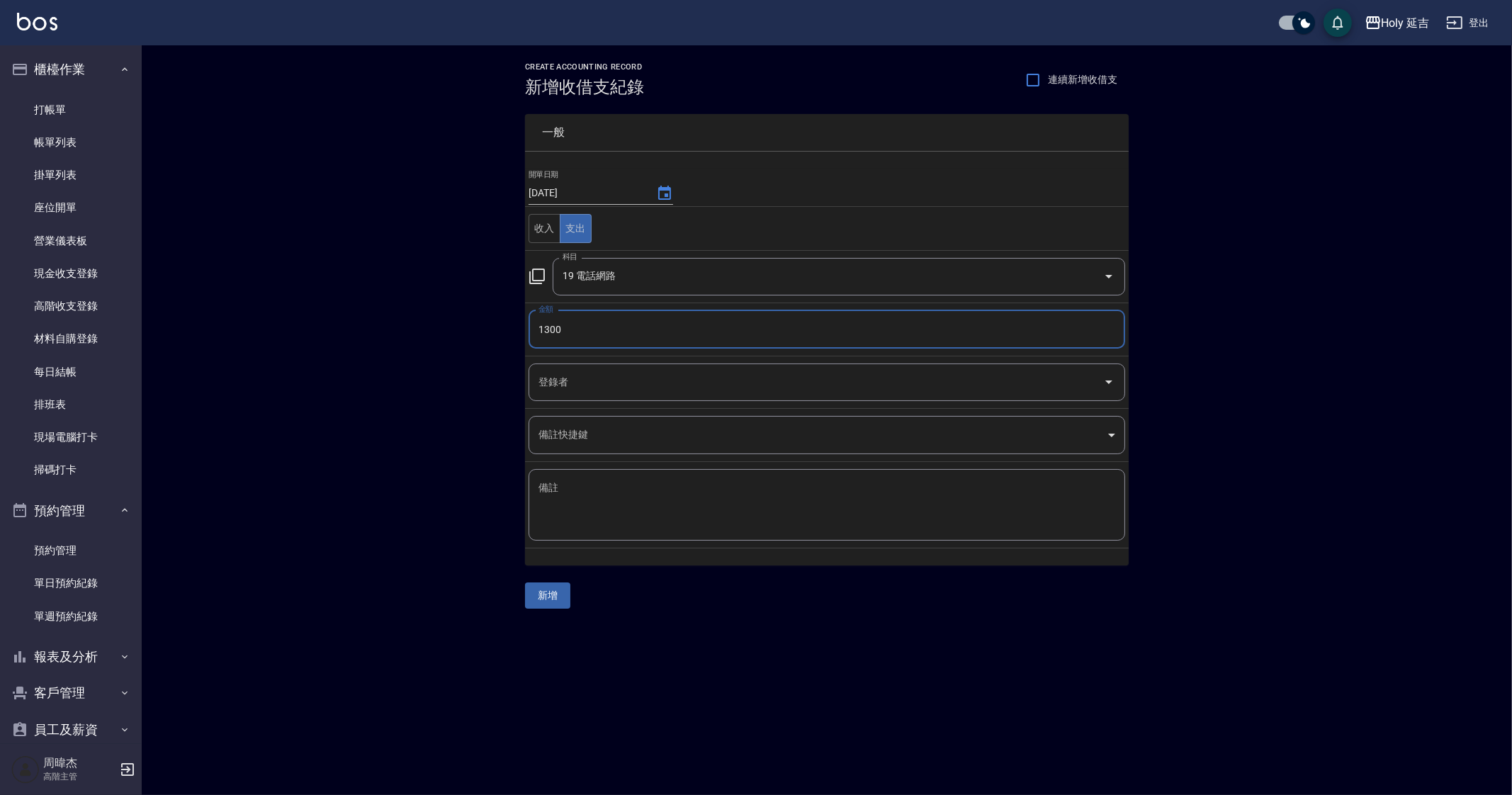
click at [744, 492] on textarea "備註" at bounding box center [826, 505] width 577 height 48
type textarea "D"
type textarea "寬頻"
click at [563, 593] on button "新增" at bounding box center [547, 595] width 45 height 26
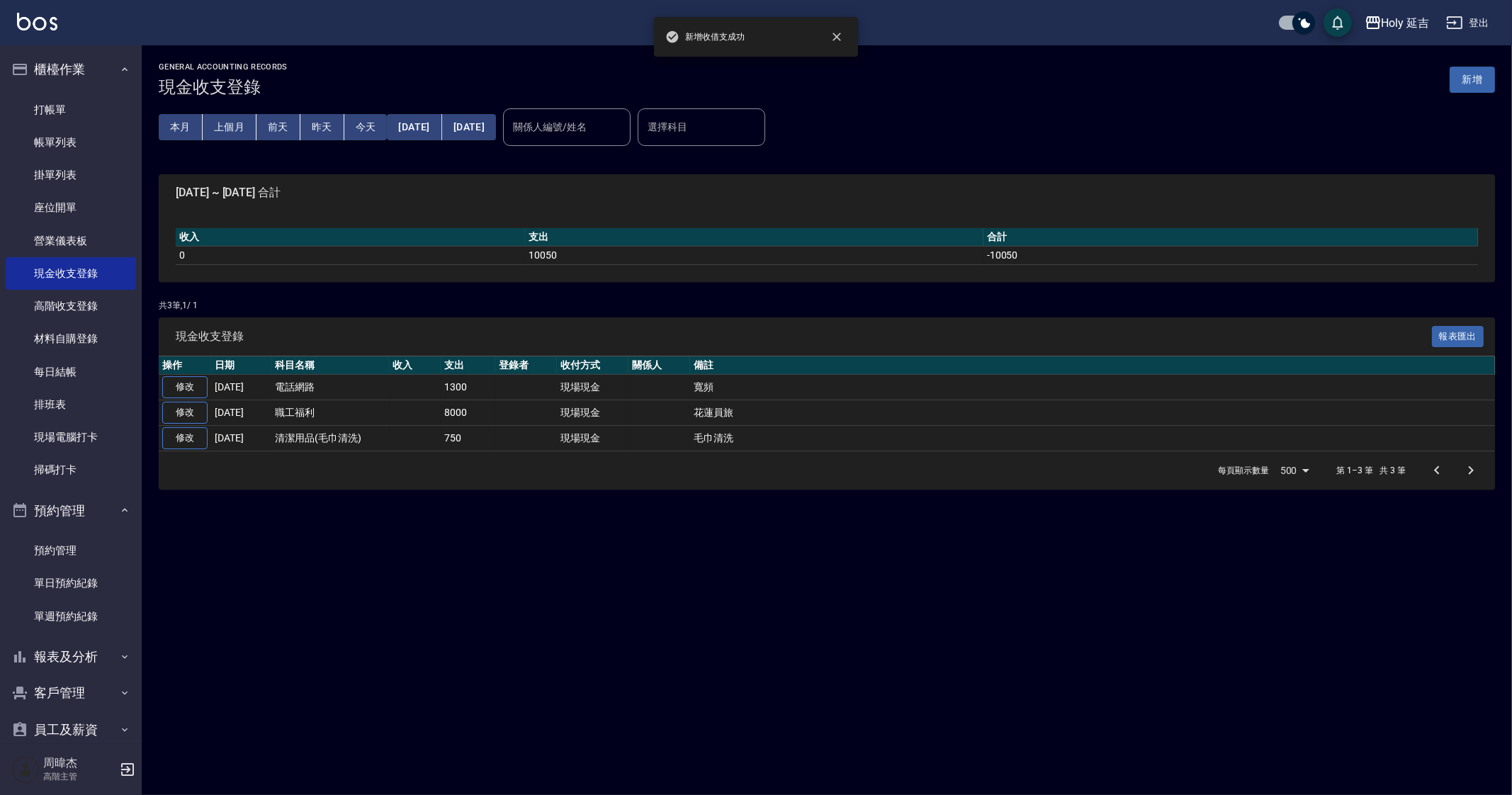
click at [640, 681] on div "GENERAL ACCOUNTING RECORDS 現金收支登錄 新增 本月 上個月 前天 昨天 今天 2025/09/01 2025/09/13 關係人編…" at bounding box center [756, 398] width 1512 height 795
click at [1397, 10] on button "Holy 延吉" at bounding box center [1397, 23] width 76 height 29
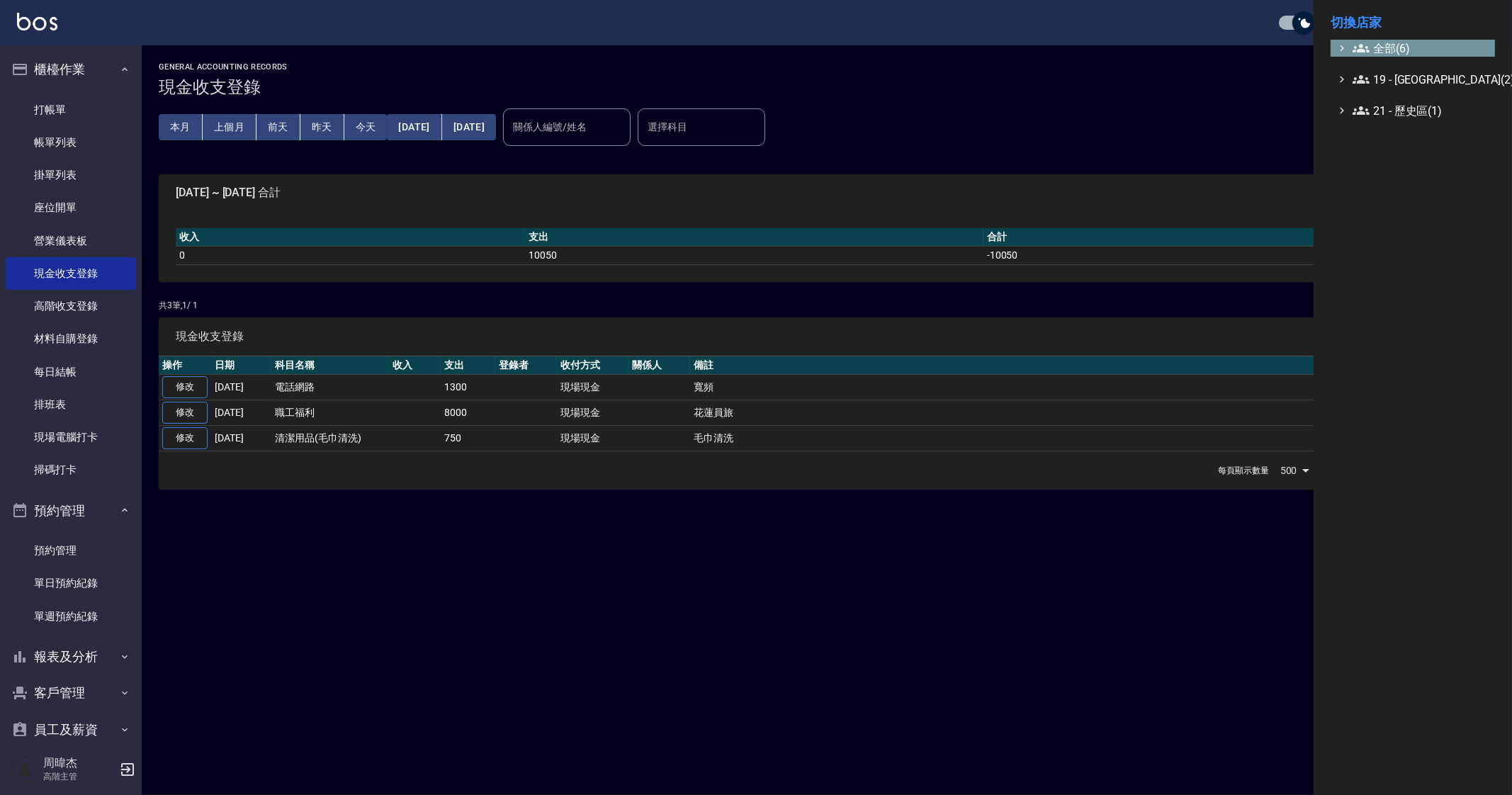
click at [1400, 44] on span "全部(6)" at bounding box center [1421, 48] width 137 height 17
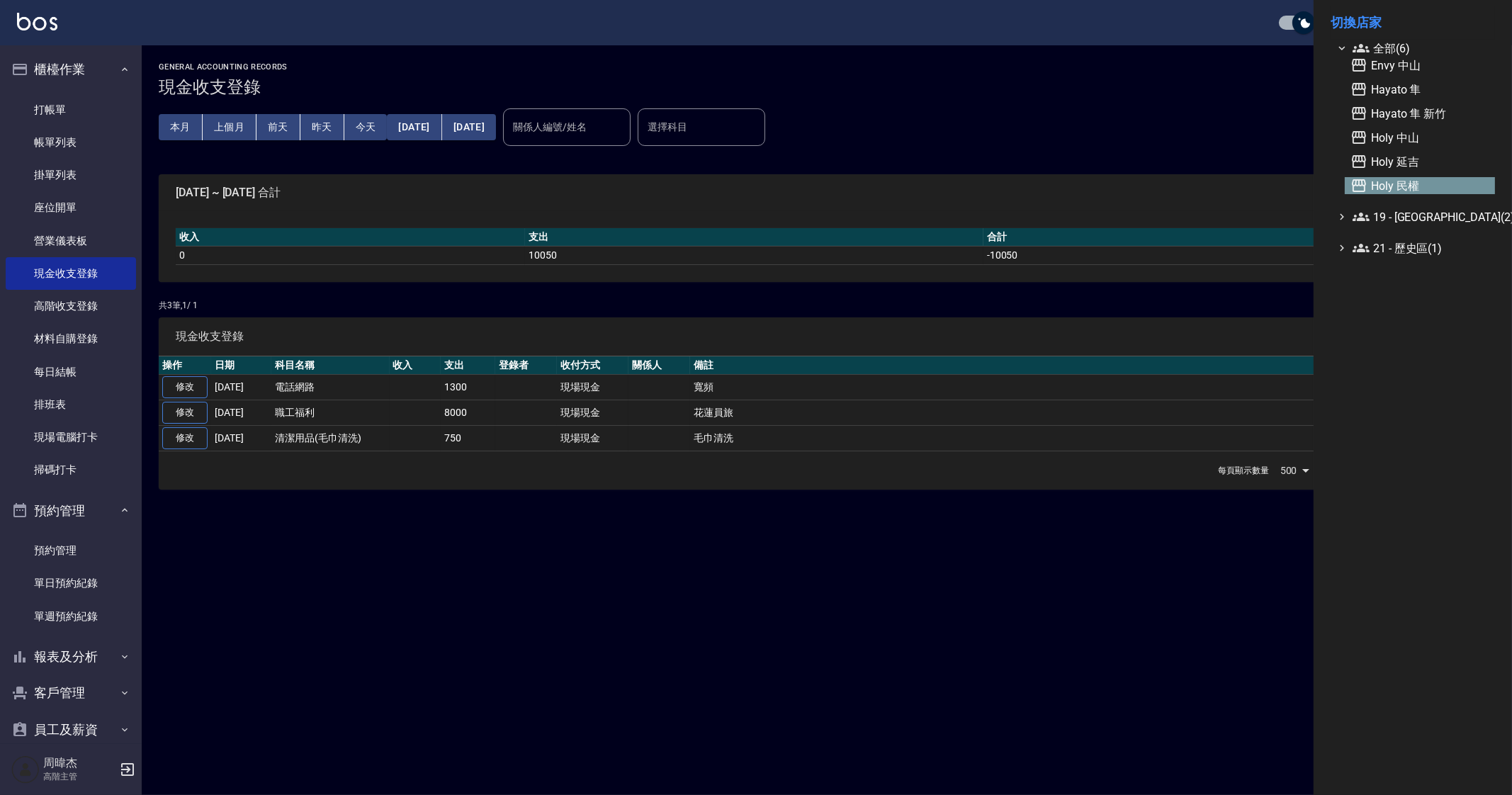
click at [1414, 184] on span "Holy 民權" at bounding box center [1420, 185] width 139 height 17
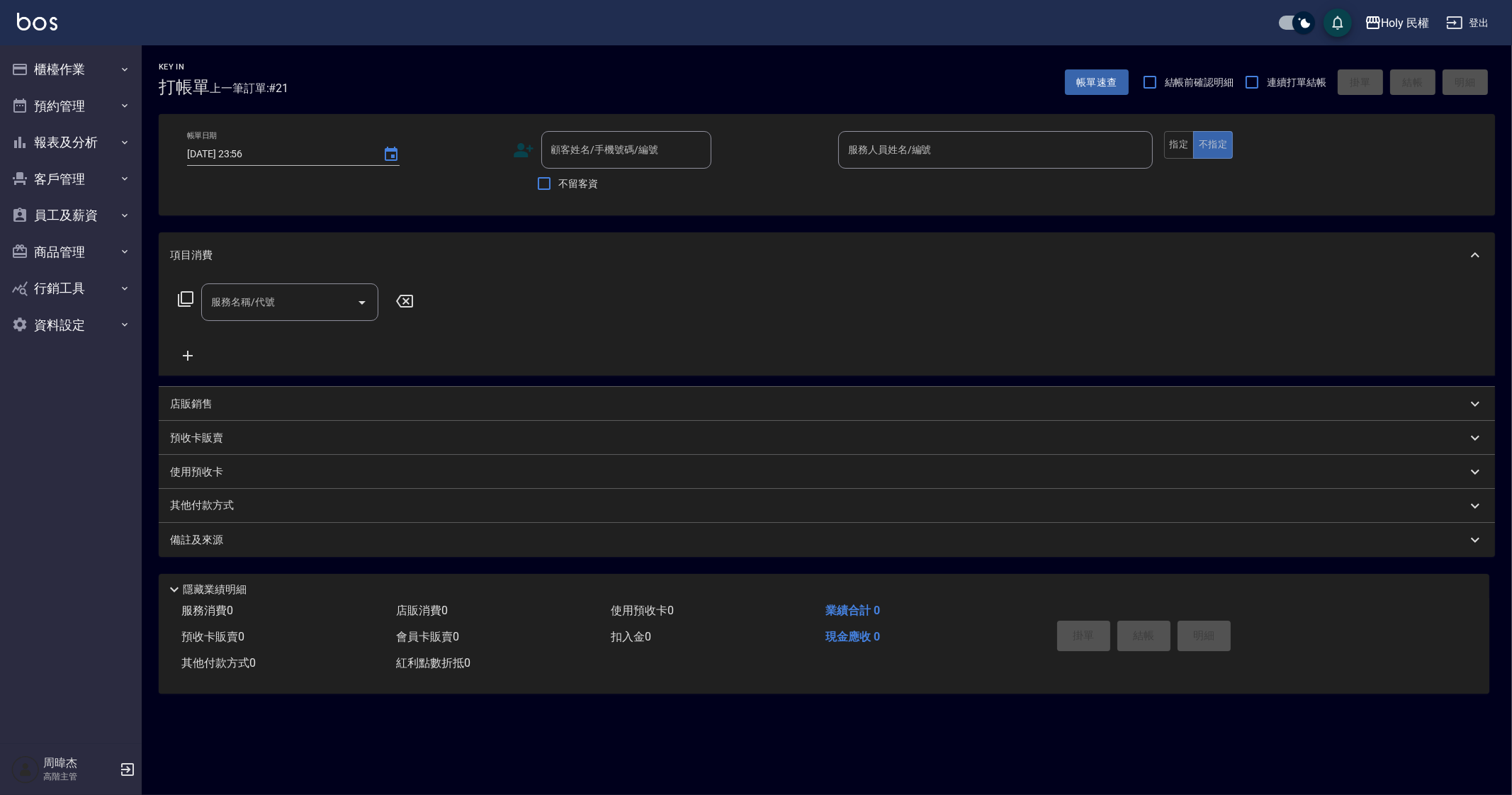
click at [602, 746] on div "Key In 打帳單 上一筆訂單:#21 帳單速查 結帳前確認明細 連續打單結帳 掛單 結帳 明細 帳單日期 2025/09/13 23:56 顧客姓名/手機…" at bounding box center [756, 398] width 1512 height 795
click at [831, 757] on div "Key In 打帳單 上一筆訂單:#21 帳單速查 結帳前確認明細 連續打單結帳 掛單 結帳 明細 帳單日期 2025/09/13 23:56 顧客姓名/手機…" at bounding box center [756, 398] width 1512 height 795
click at [1408, 18] on div "Holy 民權" at bounding box center [1405, 23] width 49 height 17
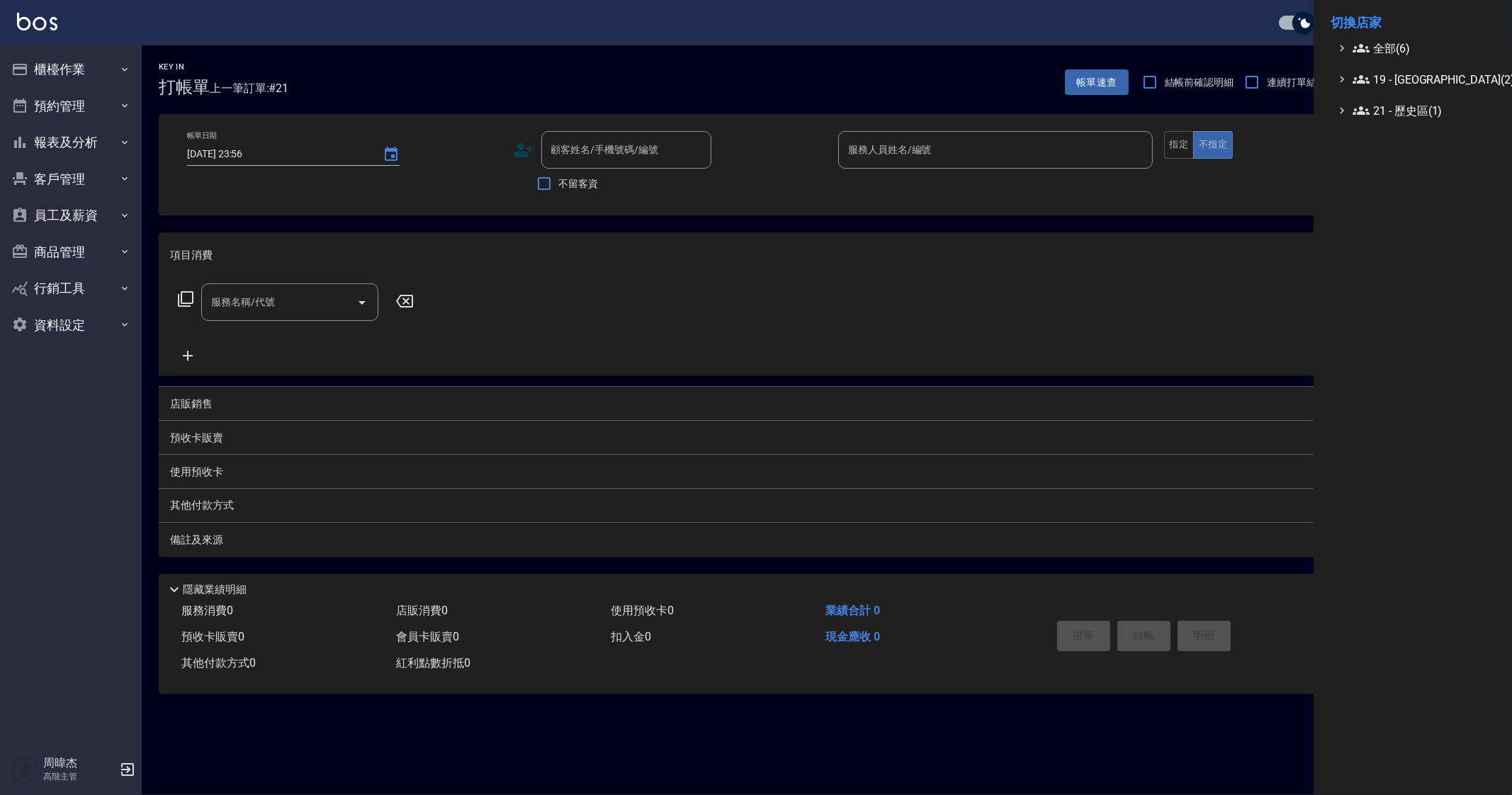
click at [1408, 38] on li "切換店家" at bounding box center [1413, 22] width 165 height 34
click at [126, 116] on div at bounding box center [756, 398] width 1512 height 795
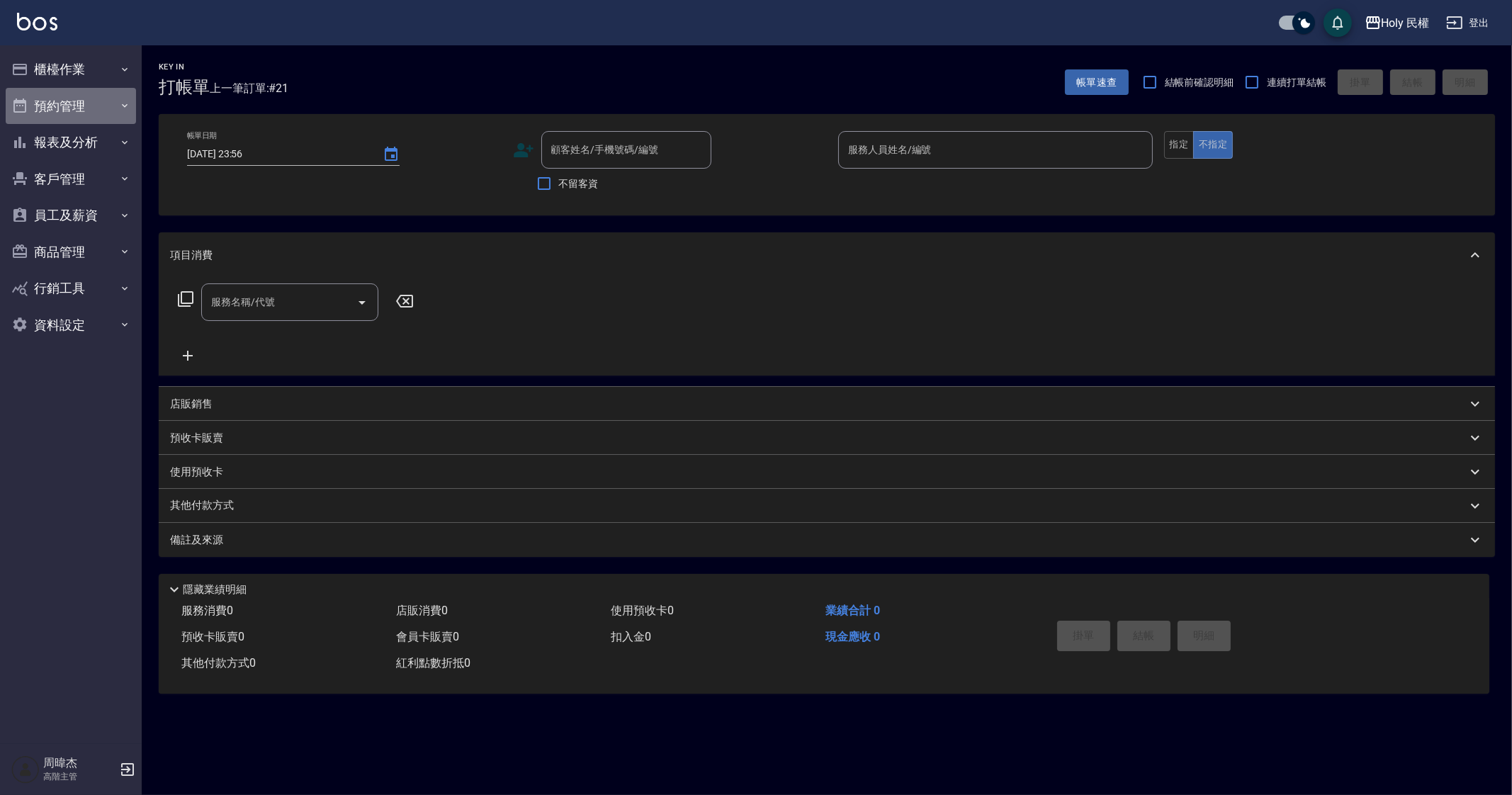
click at [76, 121] on button "預約管理" at bounding box center [71, 106] width 130 height 37
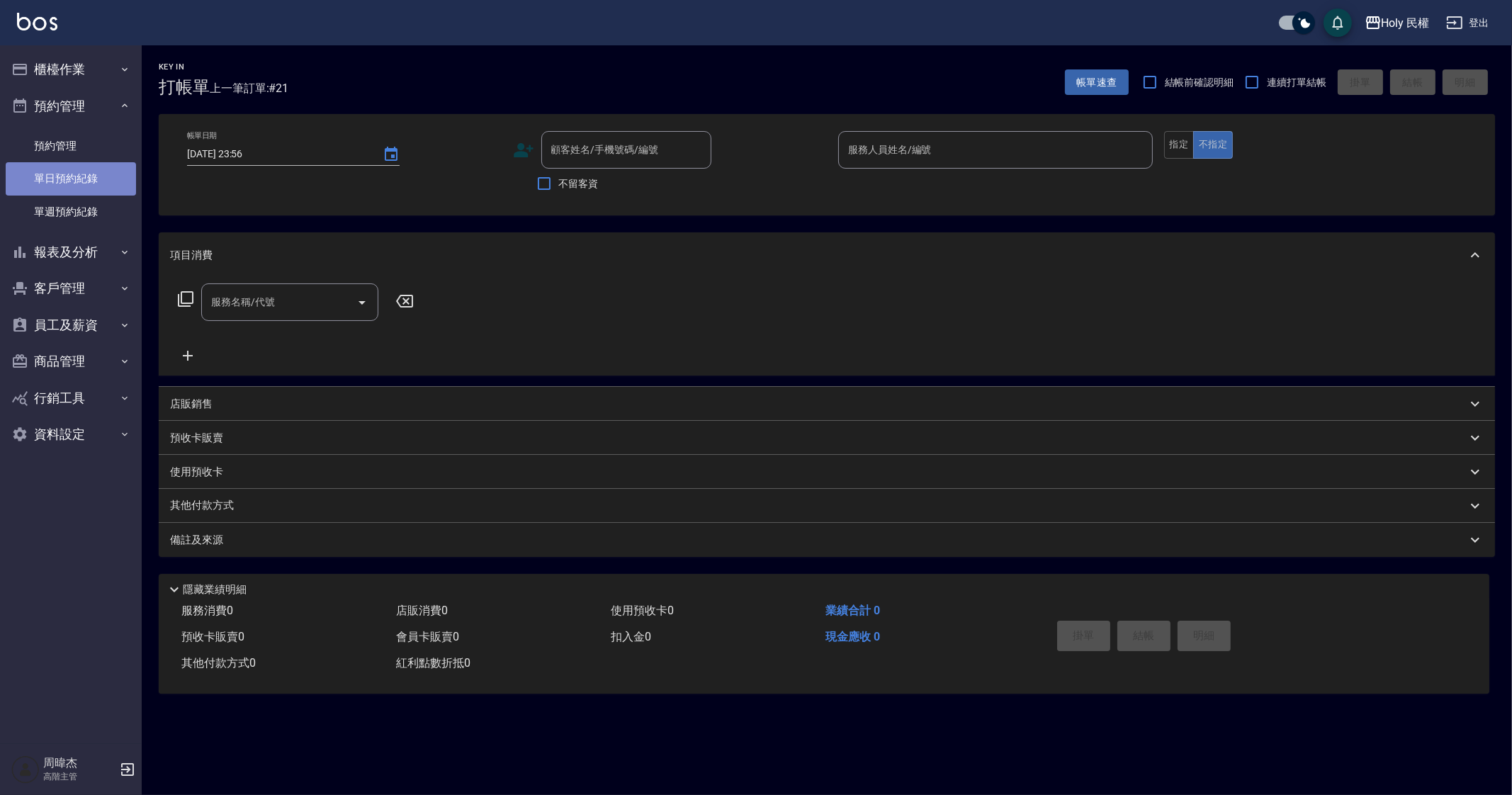
click at [75, 165] on link "單日預約紀錄" at bounding box center [71, 178] width 130 height 33
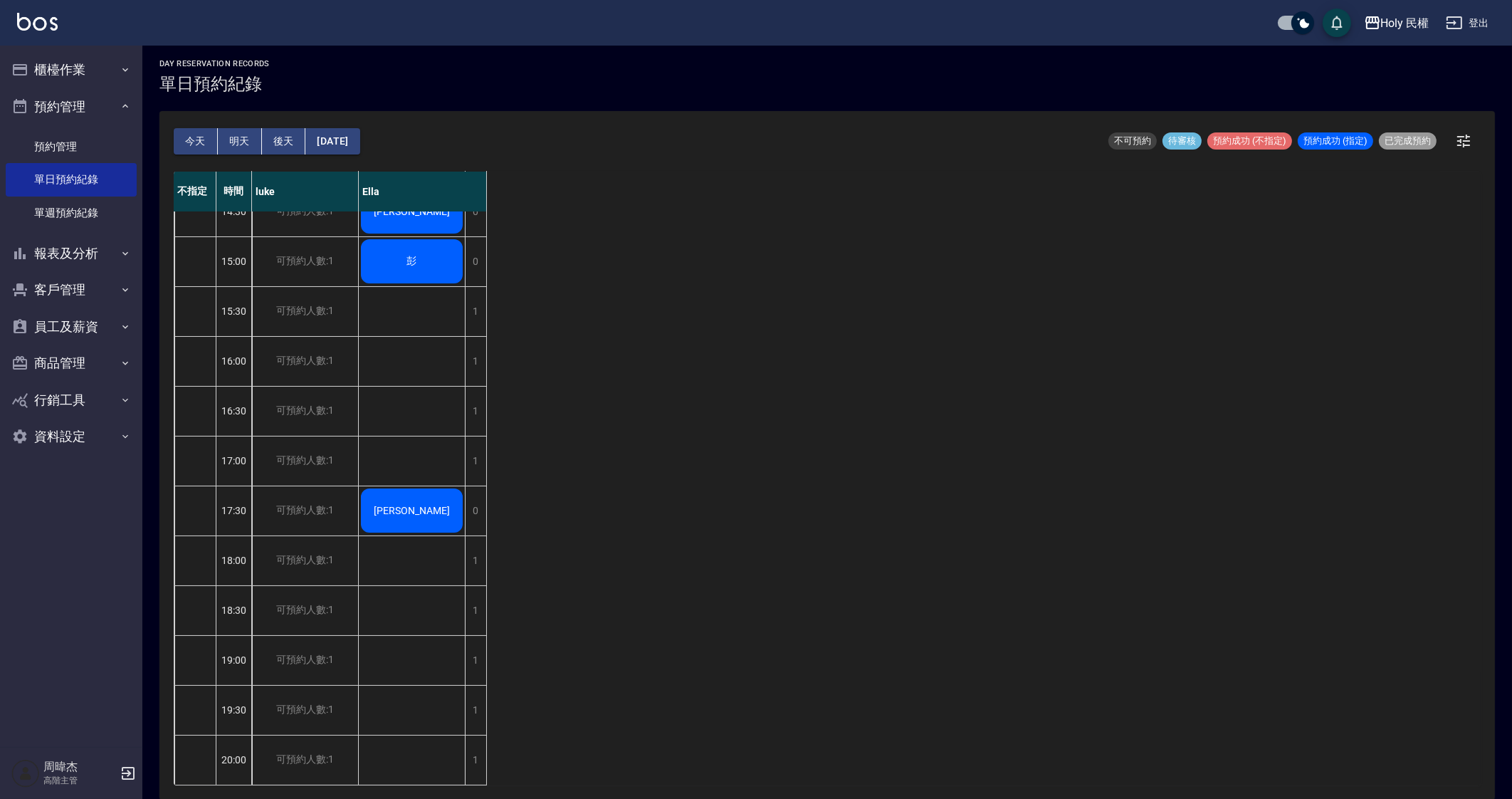
scroll to position [235, 0]
click at [971, 434] on div "不指定 時間 luke Ella 12:30 13:00 13:30 14:00 14:30 15:00 15:30 16:00 16:30 17:00 17…" at bounding box center [827, 479] width 1307 height 614
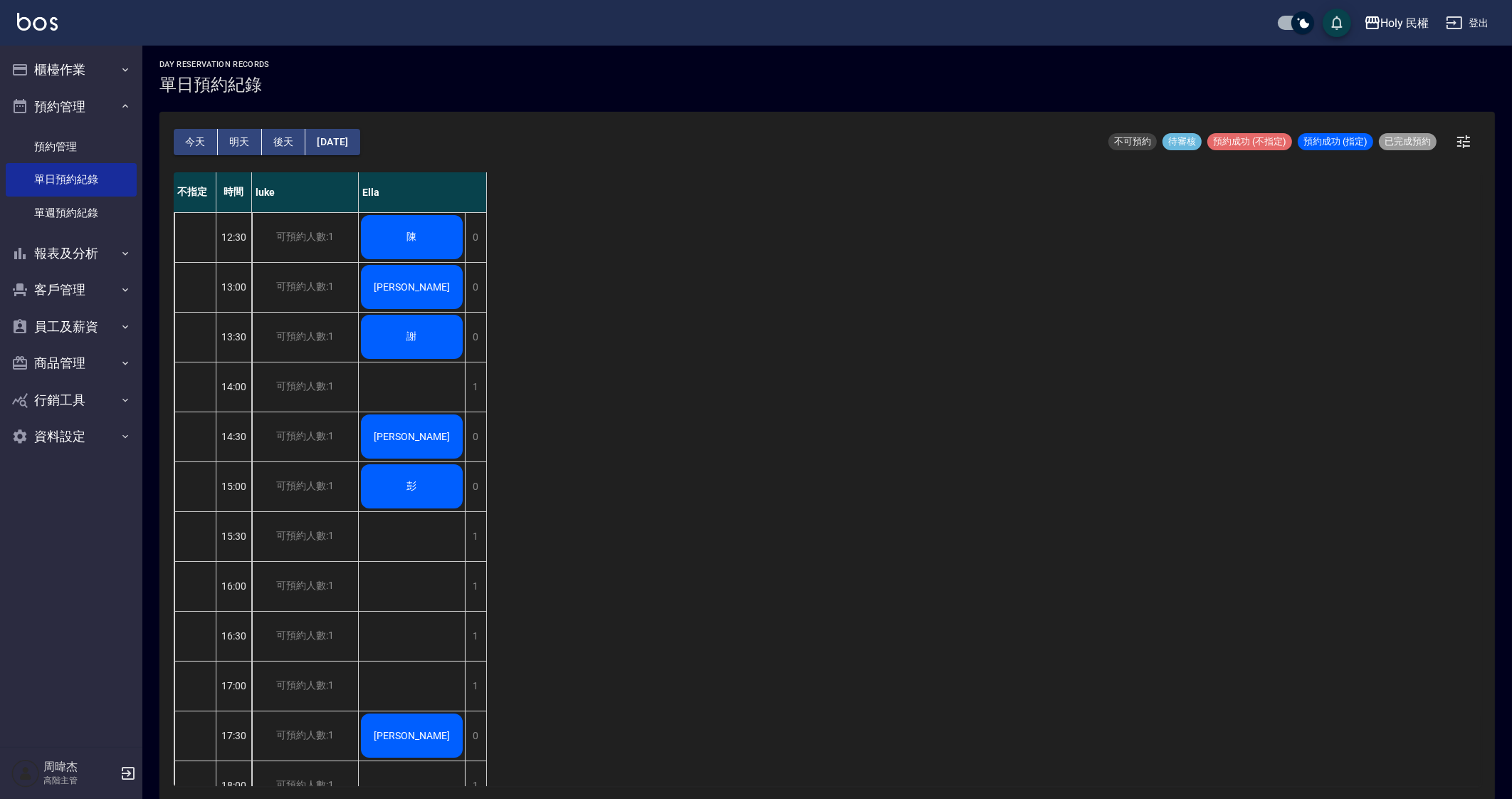
scroll to position [3, 0]
click at [883, 467] on div "不指定 時間 luke Ella 12:30 13:00 13:30 14:00 14:30 15:00 15:30 16:00 16:30 17:00 17…" at bounding box center [827, 479] width 1307 height 614
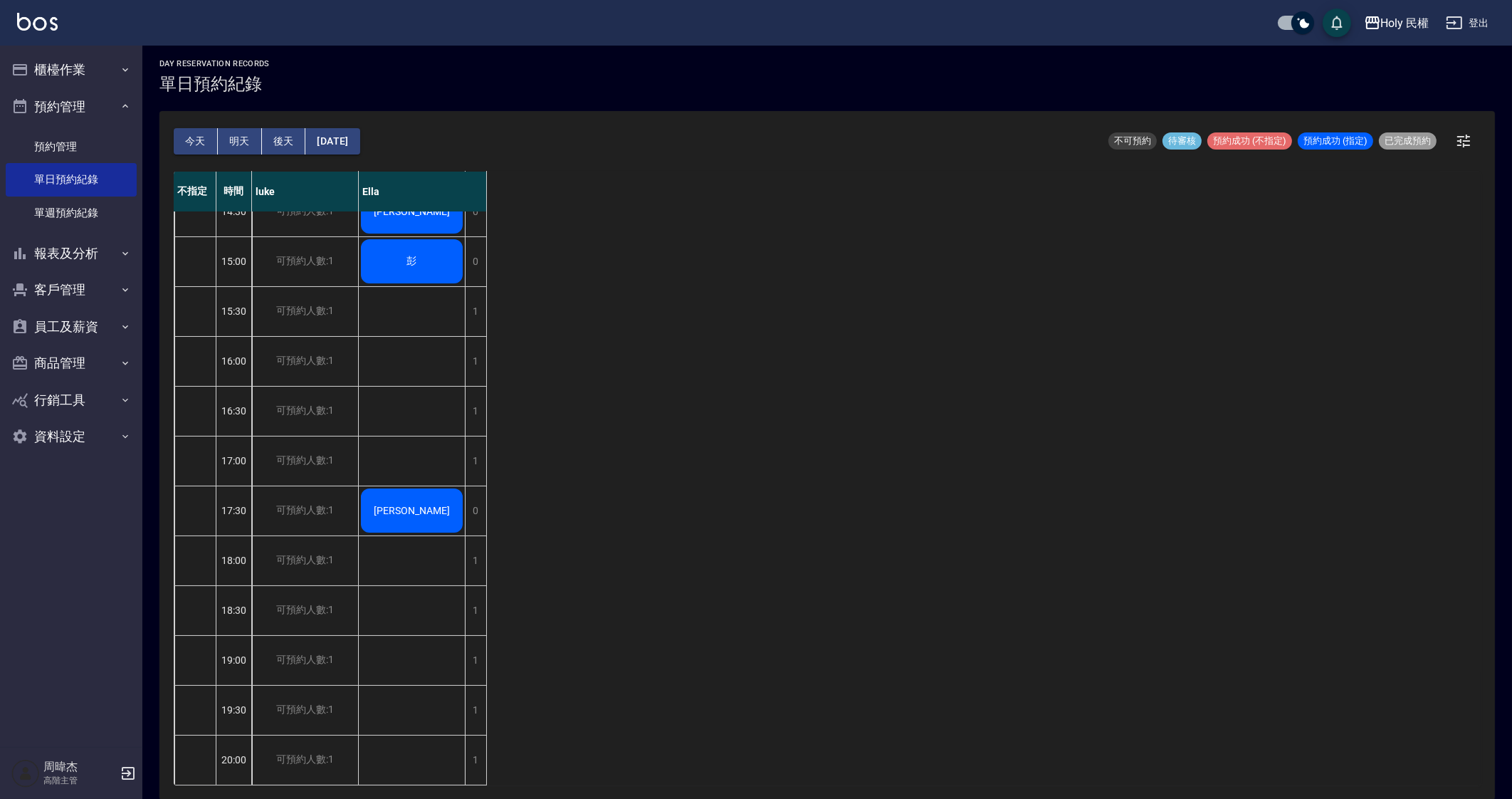
scroll to position [0, 0]
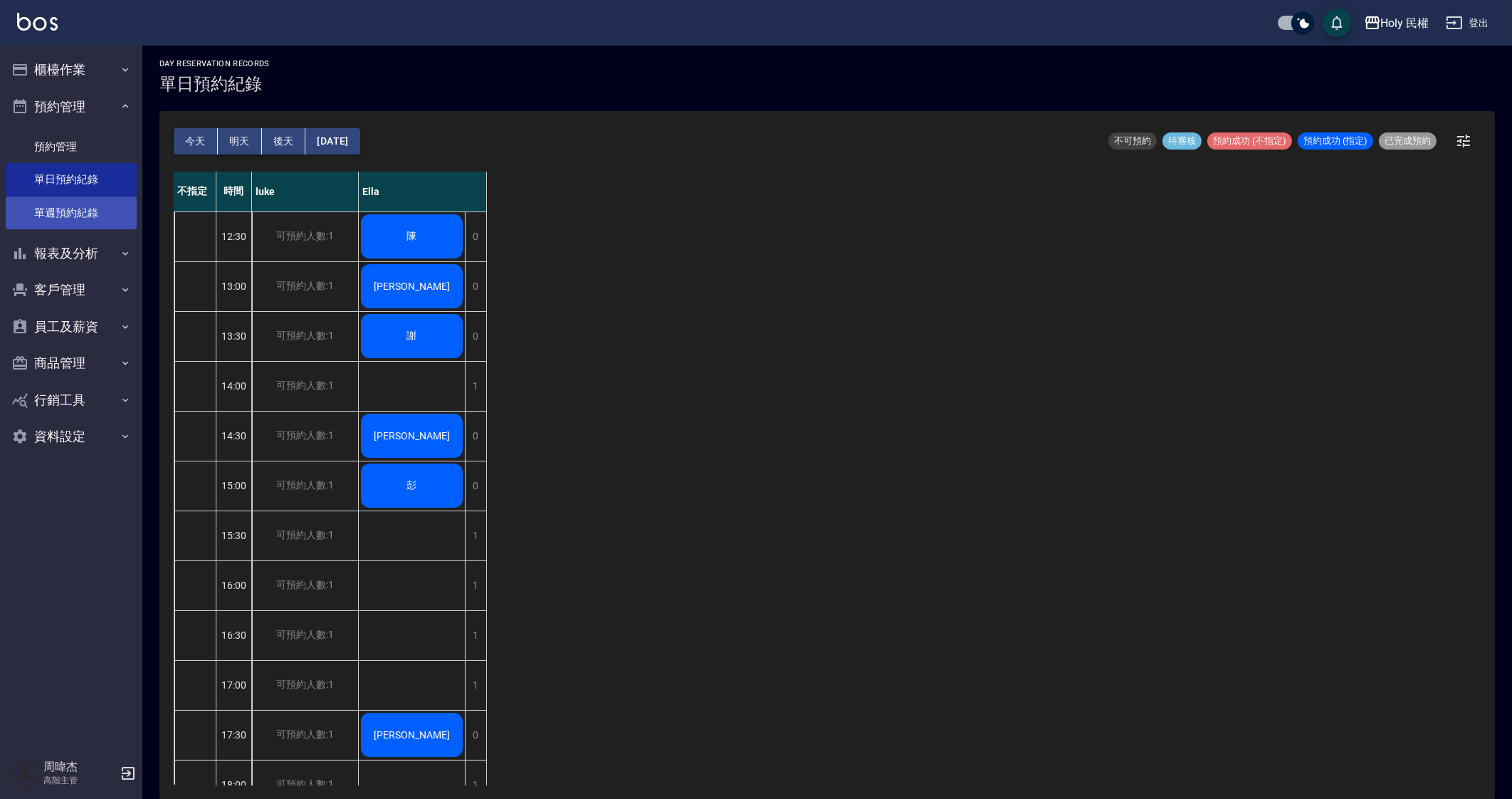
click at [68, 201] on link "單週預約紀錄" at bounding box center [71, 213] width 131 height 33
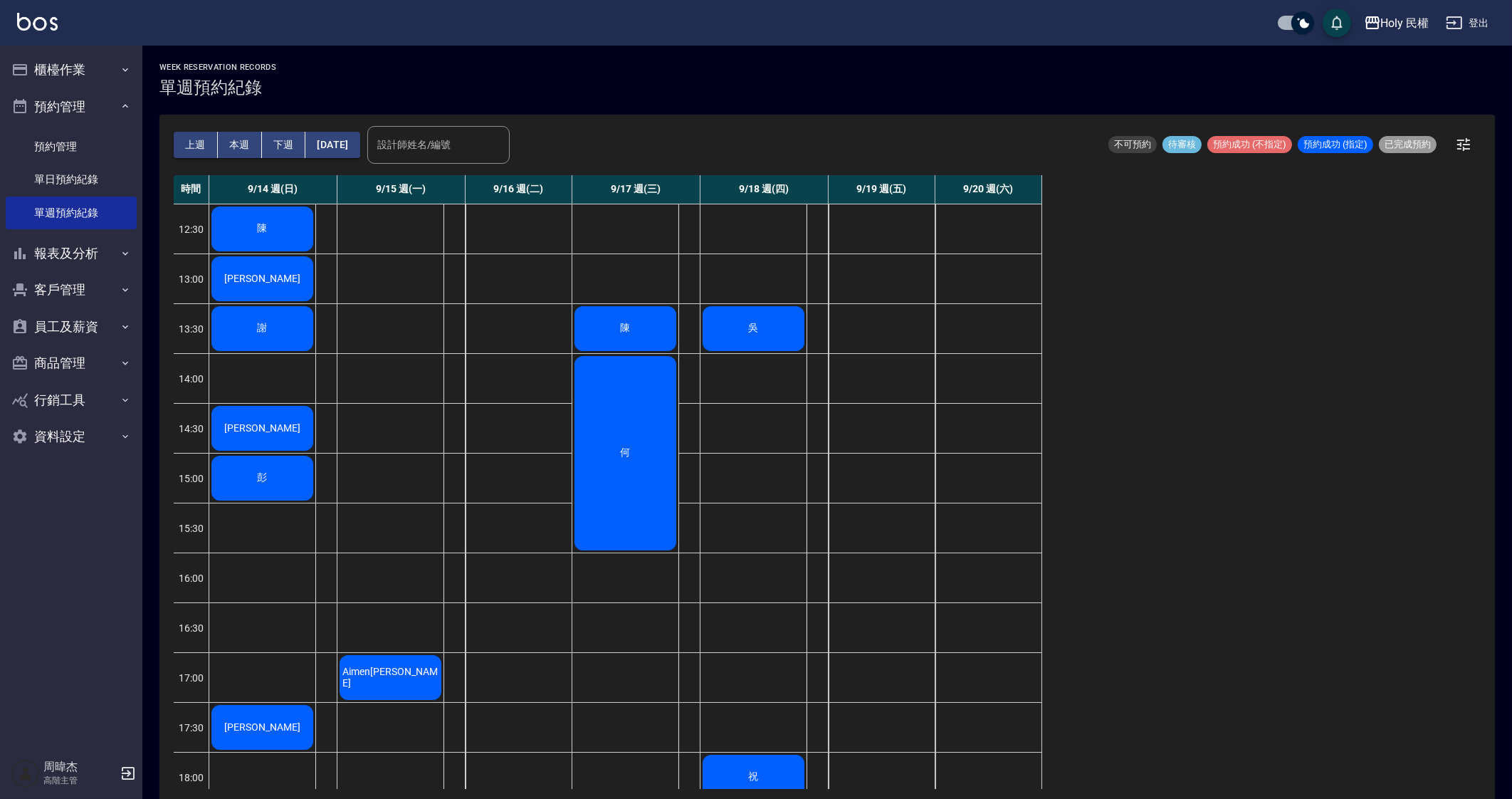
click at [728, 140] on div "上週 本週 下週 2025/09/14 設計師姓名/編號 設計師姓名/編號 不可預約 待審核 預約成功 (不指定) 預約成功 (指定) 已完成預約" at bounding box center [827, 145] width 1307 height 61
click at [1400, 24] on div "Holy 民權" at bounding box center [1405, 23] width 49 height 18
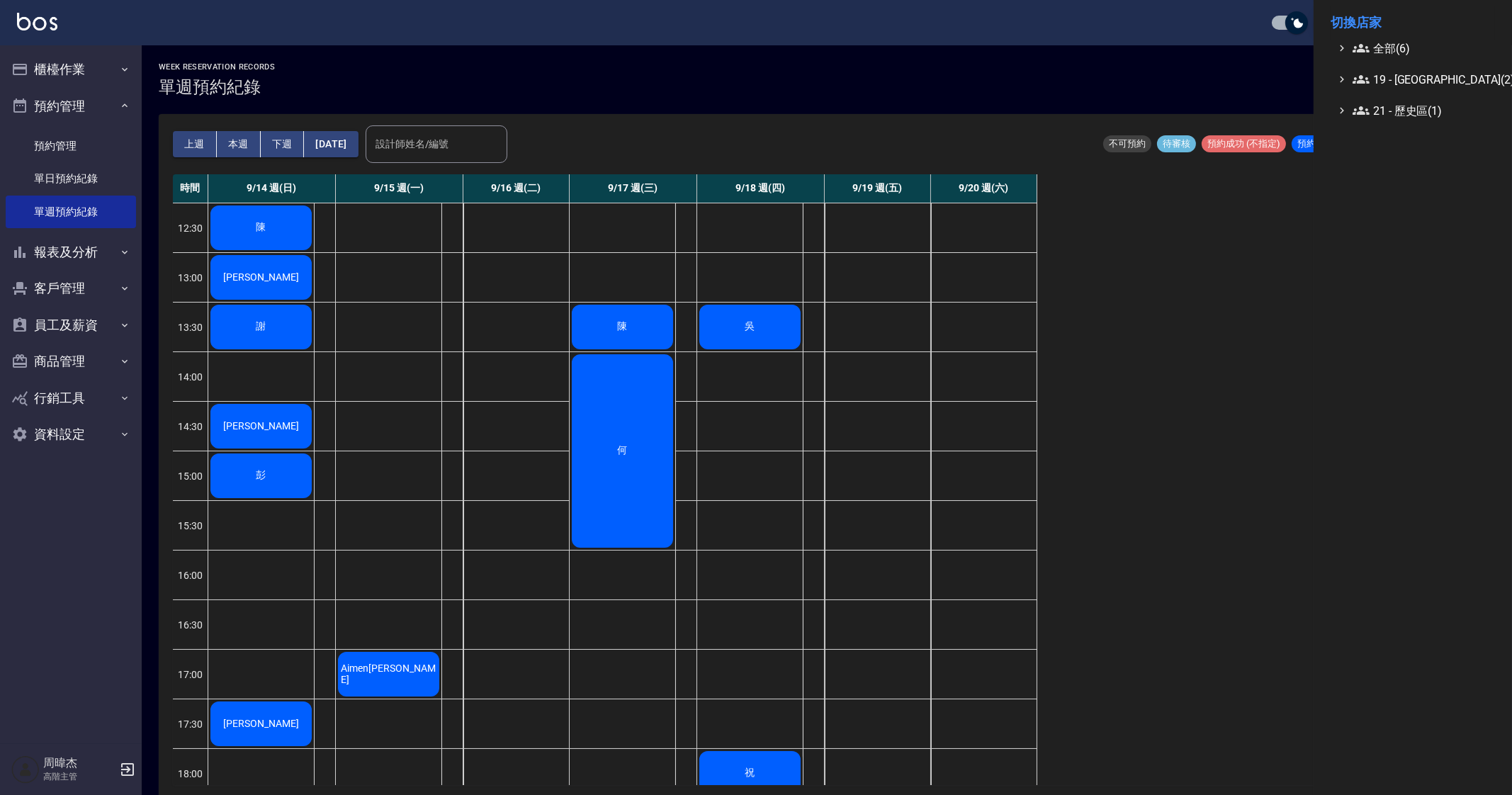
click at [1382, 44] on span "全部(6)" at bounding box center [1421, 48] width 137 height 17
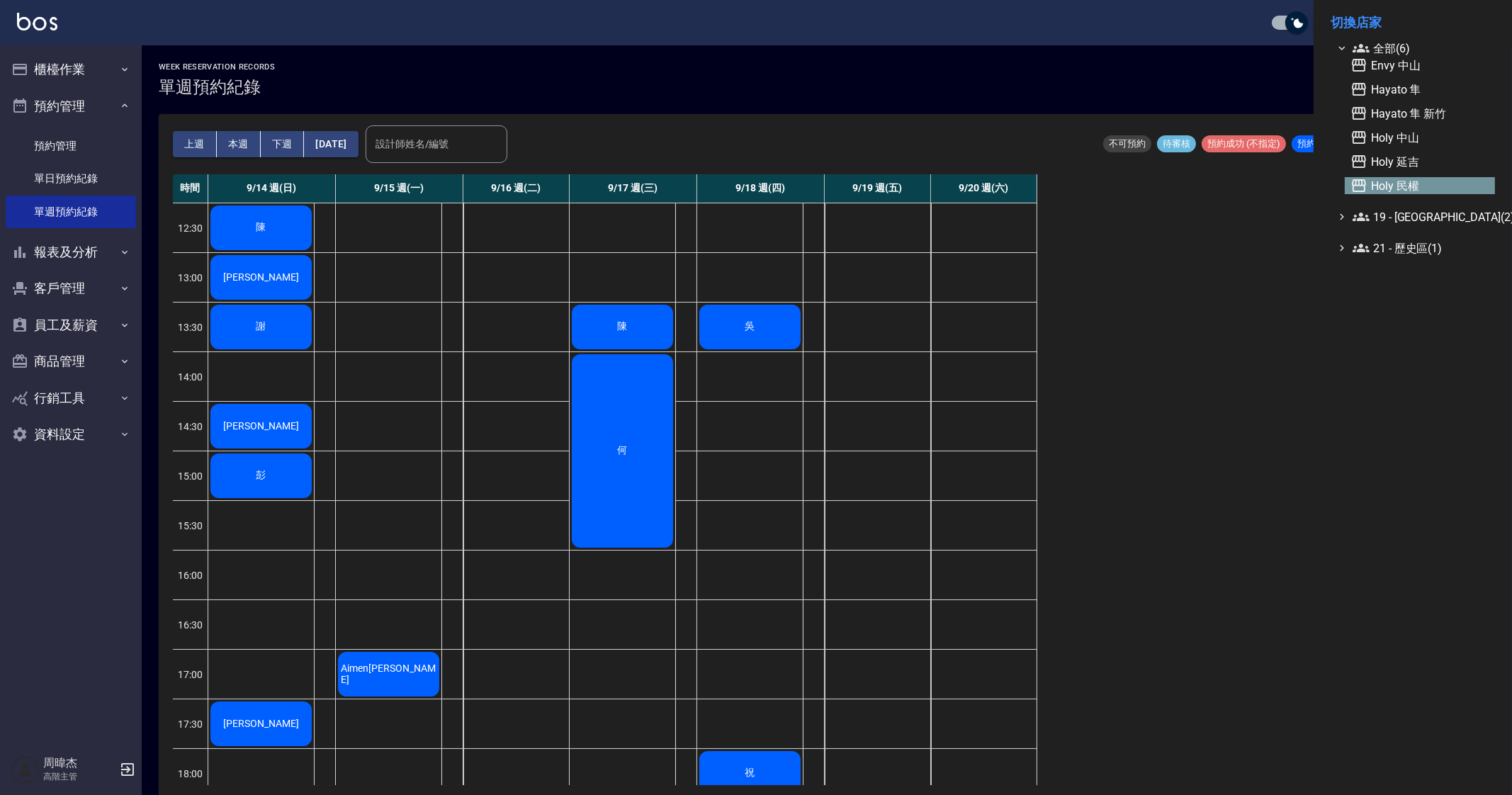
click at [1440, 185] on span "Holy 民權" at bounding box center [1420, 185] width 139 height 17
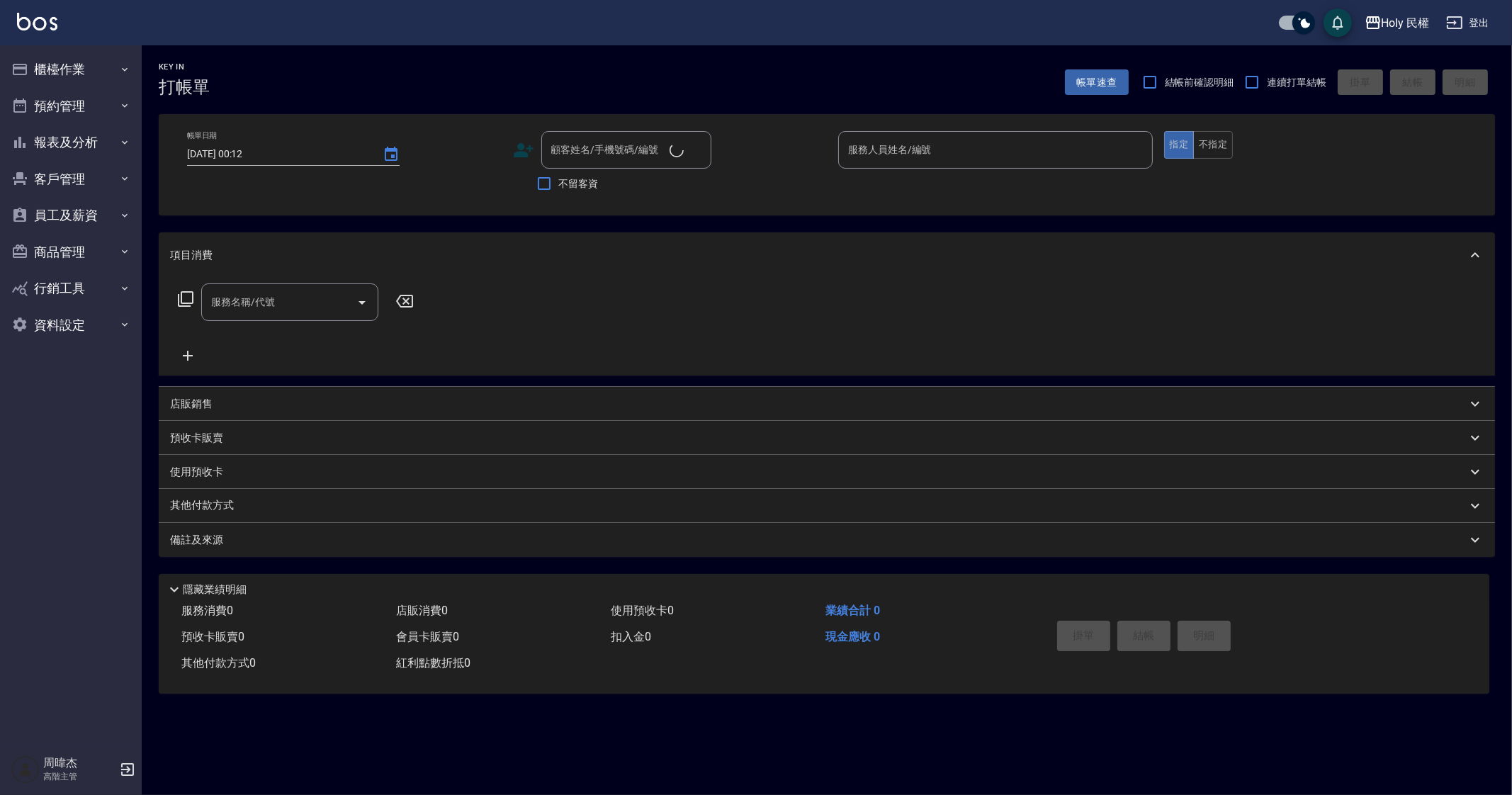
click at [67, 48] on ul "櫃檯作業 打帳單 帳單列表 掛單列表 座位開單 營業儀表板 現金收支登錄 高階收支登錄 材料自購登錄 每日結帳 排班表 現場電腦打卡 掃碼打卡 預約管理 預約…" at bounding box center [71, 196] width 130 height 303
click at [1403, 14] on div "Holy 民權" at bounding box center [1405, 23] width 49 height 17
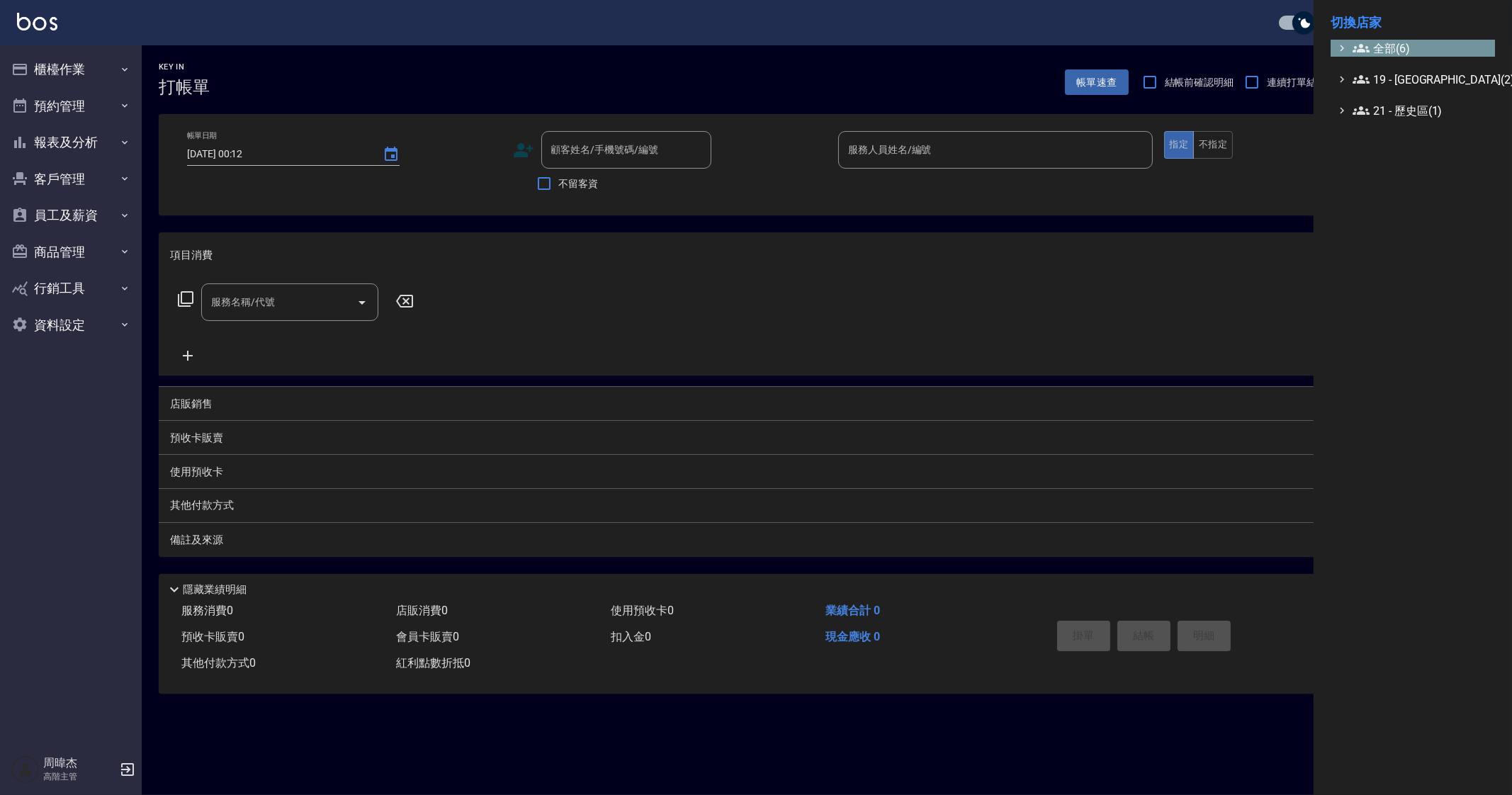
click at [1393, 47] on span "全部(6)" at bounding box center [1421, 48] width 137 height 17
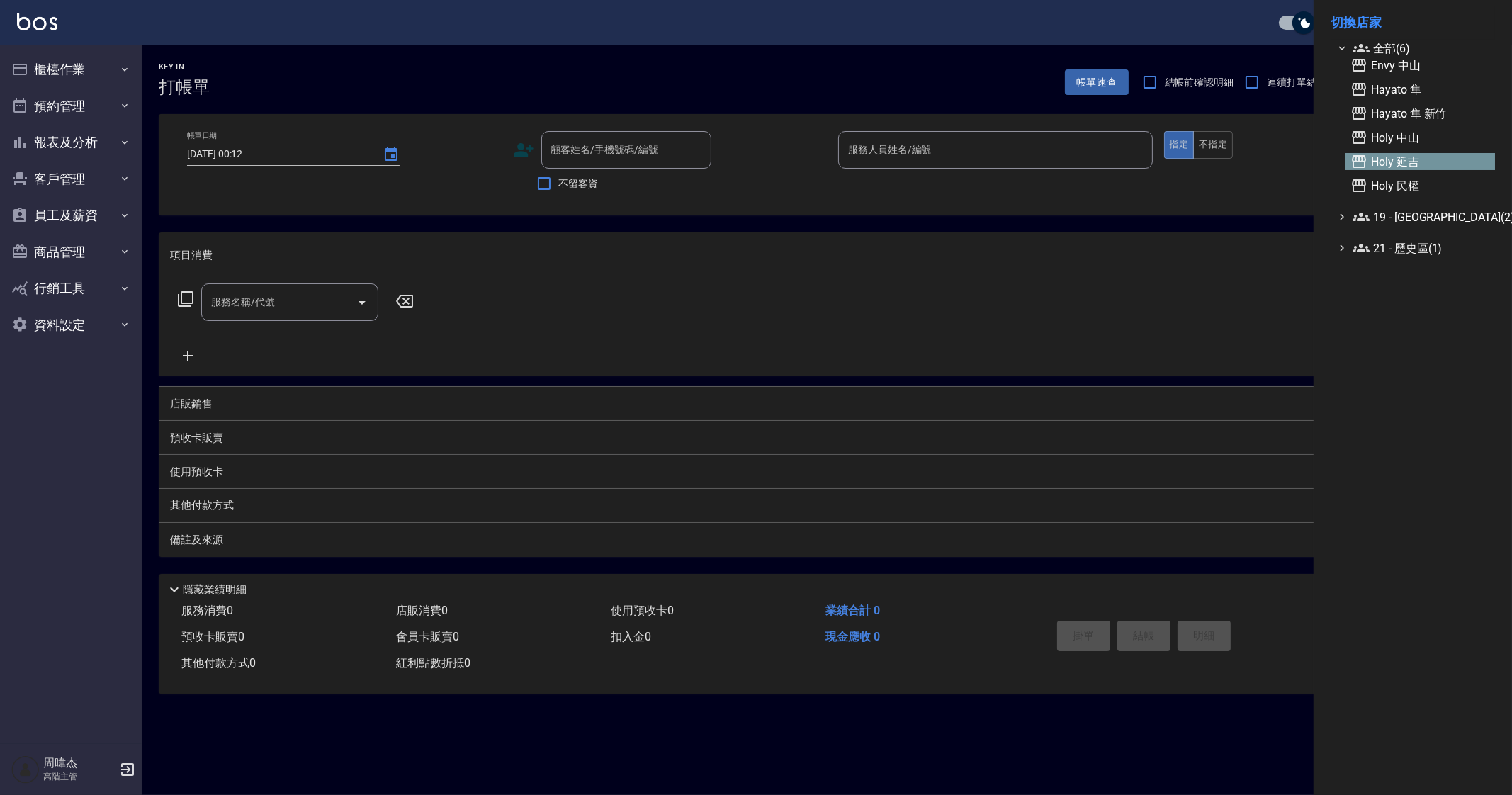
click at [1412, 161] on span "Holy 延吉" at bounding box center [1420, 161] width 139 height 17
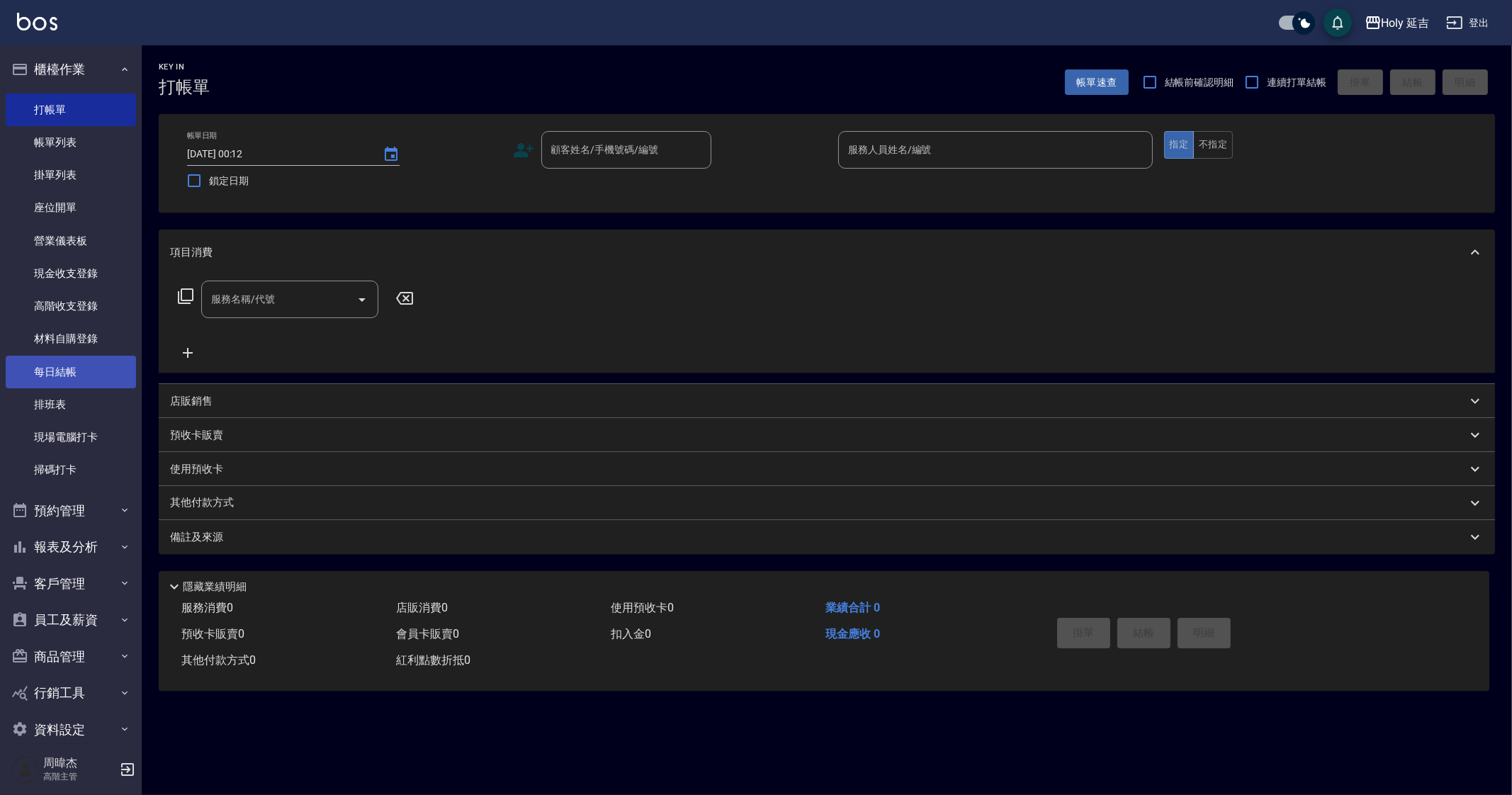
click at [86, 382] on link "每日結帳" at bounding box center [71, 371] width 130 height 33
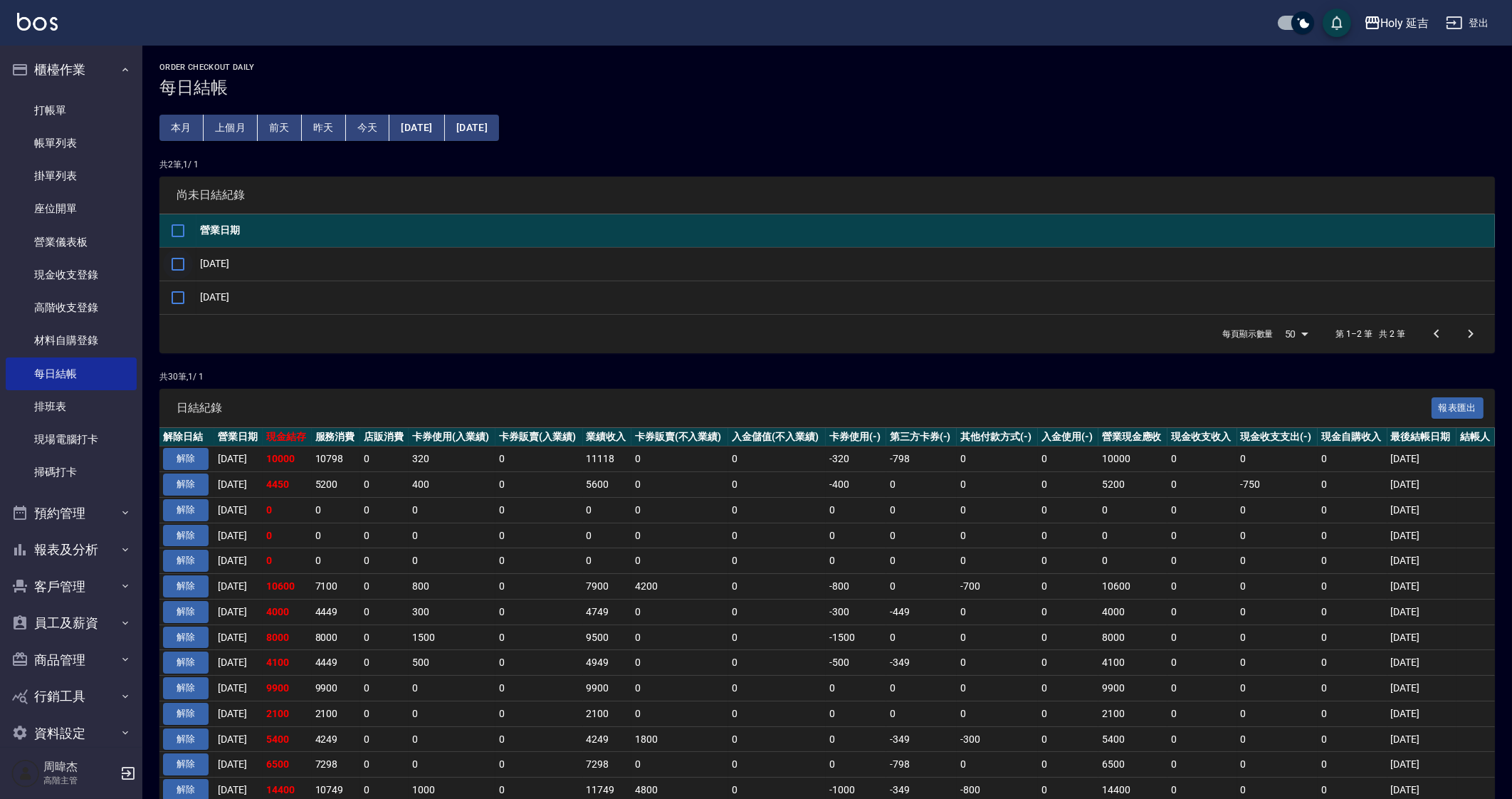
click at [181, 266] on input "checkbox" at bounding box center [177, 264] width 30 height 30
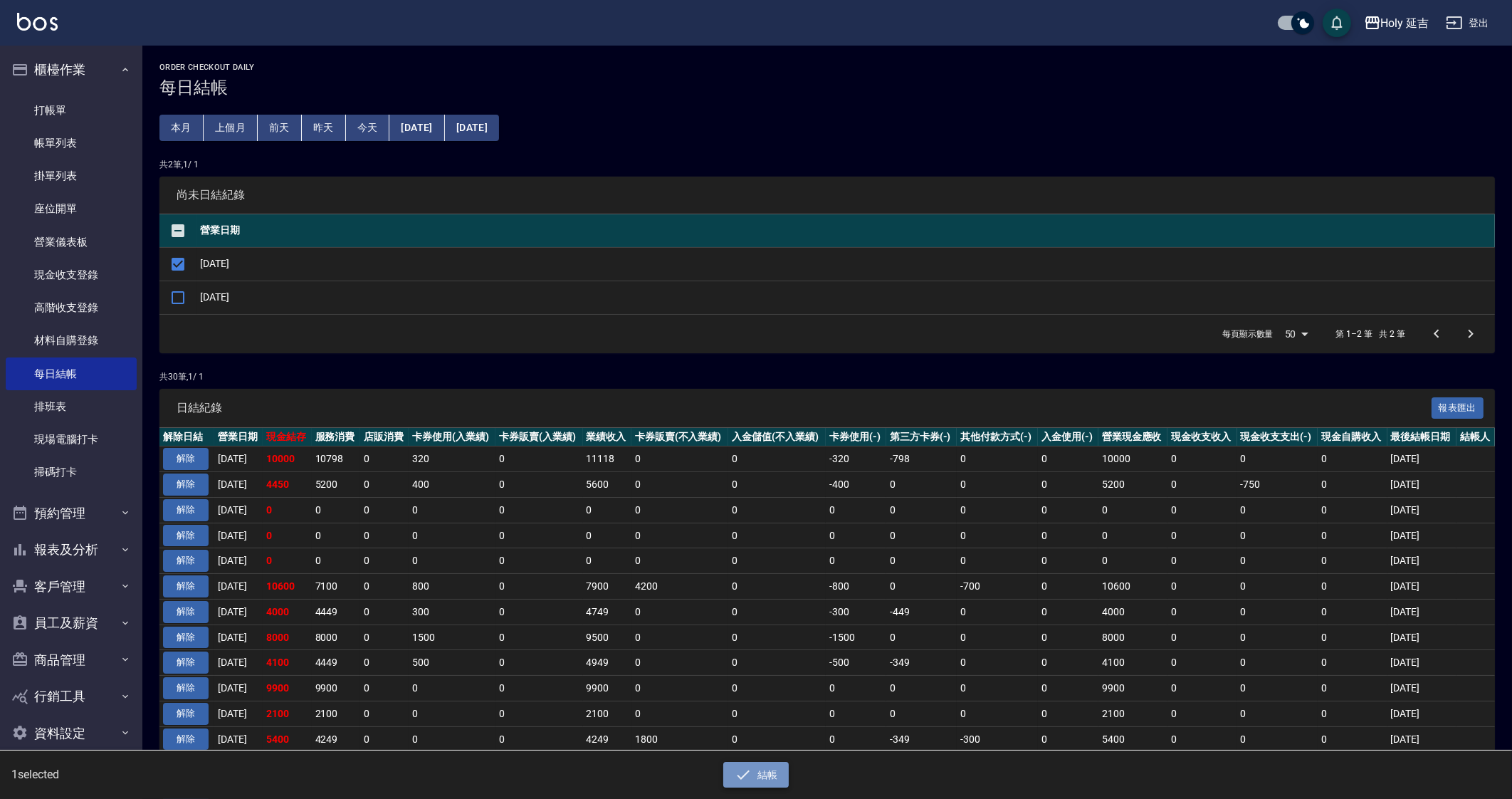
click at [768, 781] on button "結帳" at bounding box center [756, 774] width 66 height 26
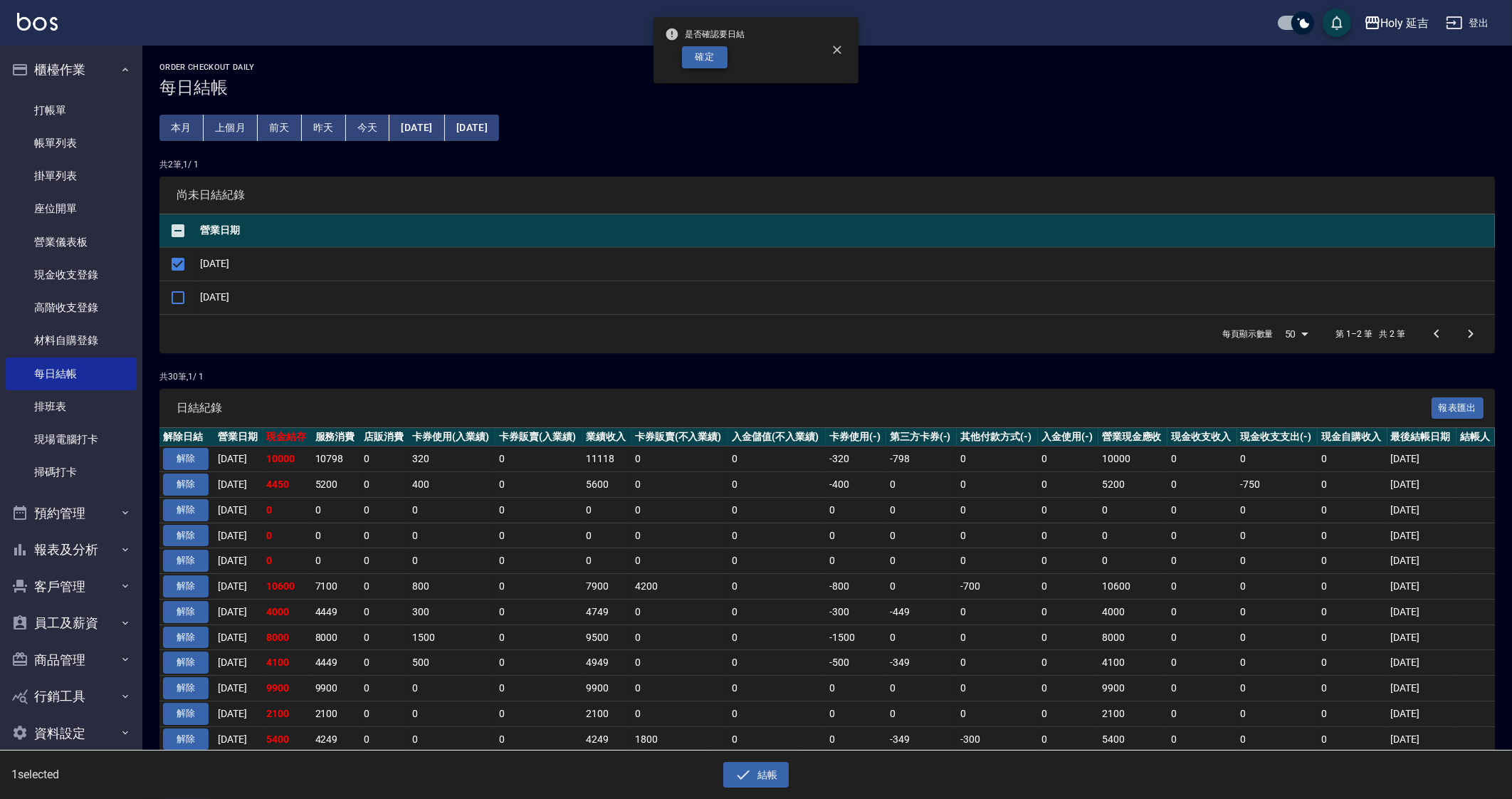
click at [715, 56] on button "確定" at bounding box center [704, 58] width 46 height 22
checkbox input "false"
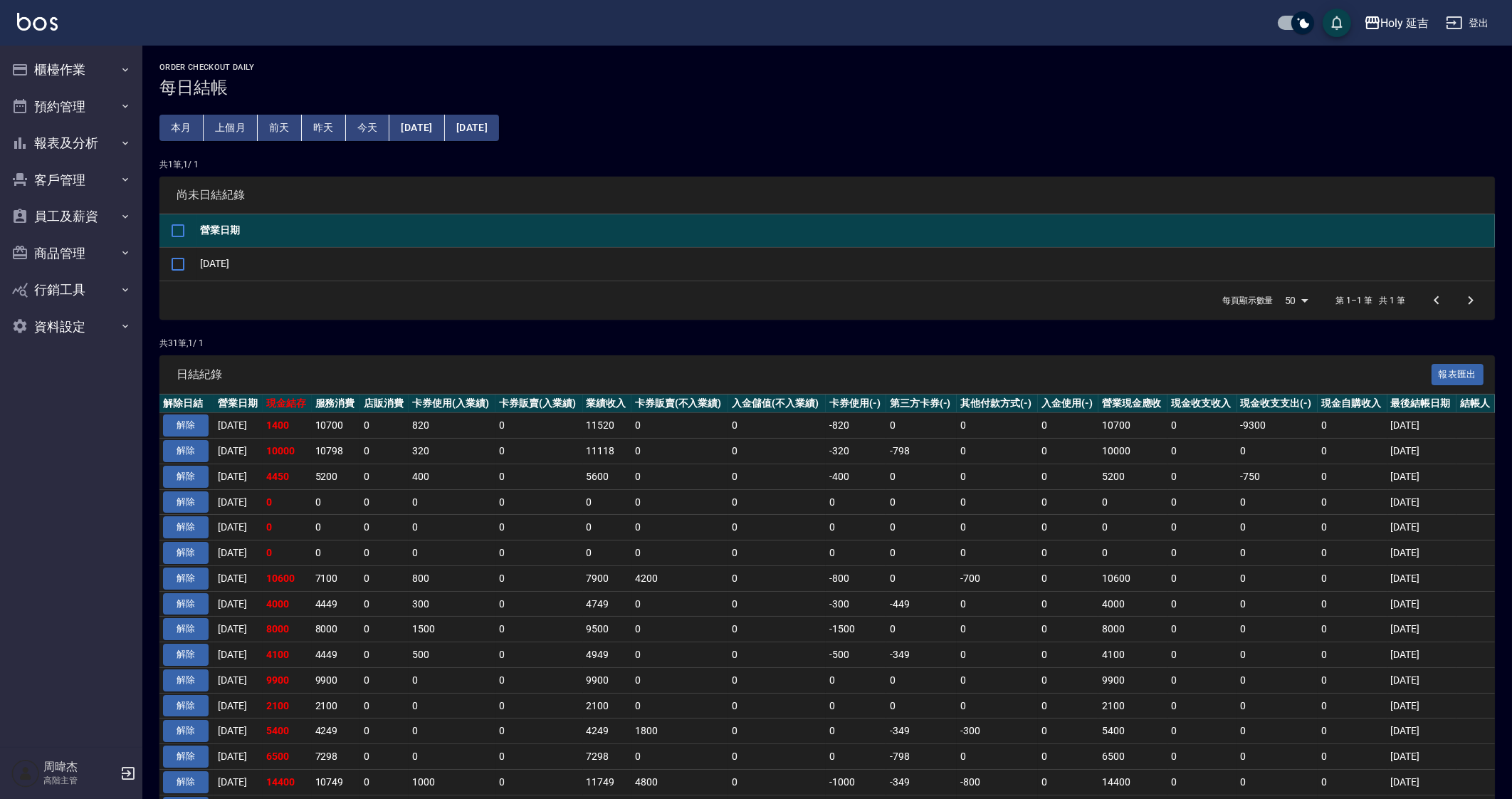
click at [512, 435] on td "0" at bounding box center [538, 426] width 87 height 26
click at [506, 455] on td "0" at bounding box center [538, 451] width 87 height 26
click at [178, 258] on input "checkbox" at bounding box center [177, 264] width 30 height 30
checkbox input "true"
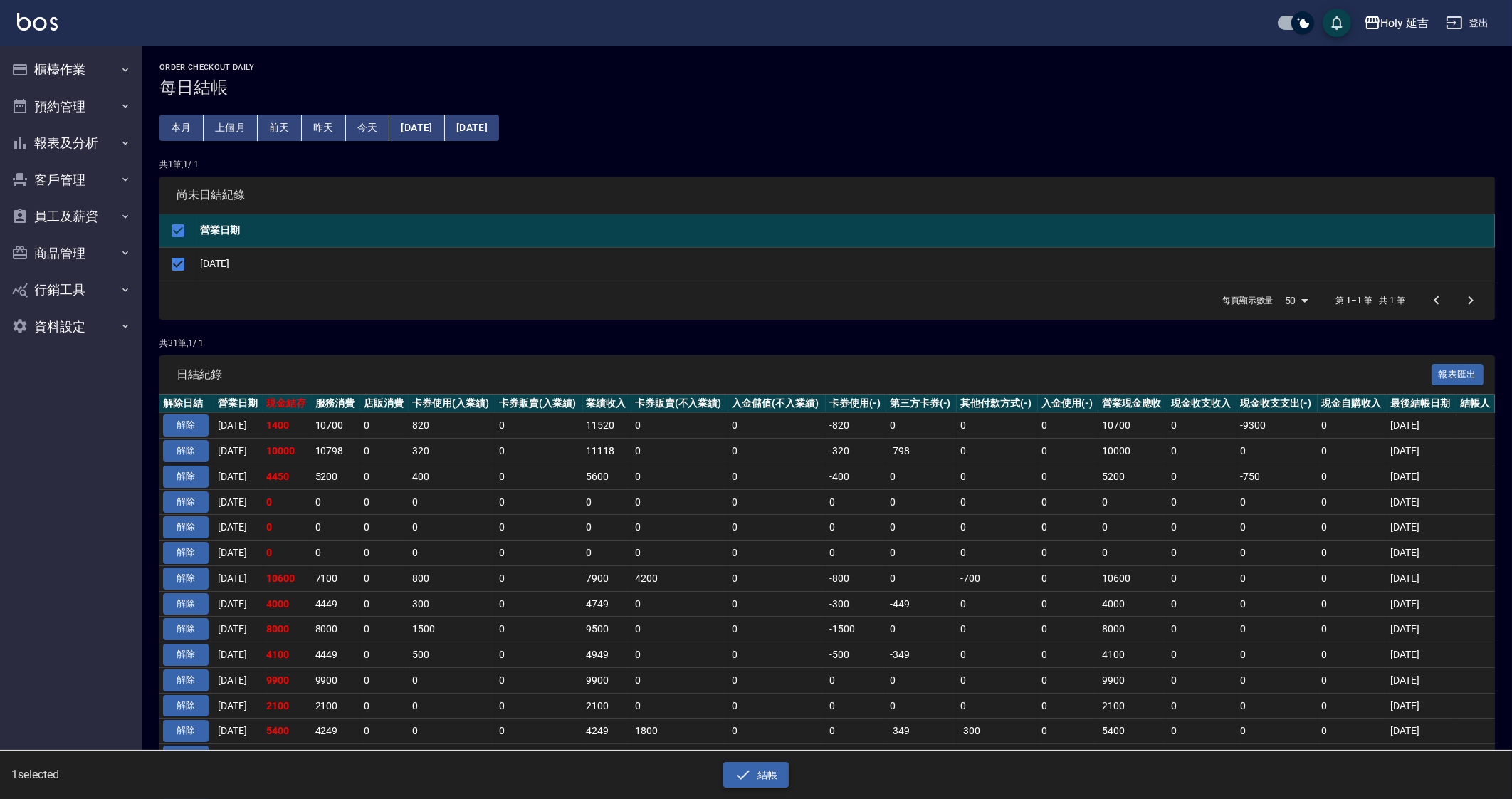
click at [762, 777] on button "結帳" at bounding box center [756, 774] width 66 height 26
click at [708, 60] on button "確定" at bounding box center [704, 58] width 46 height 22
checkbox input "false"
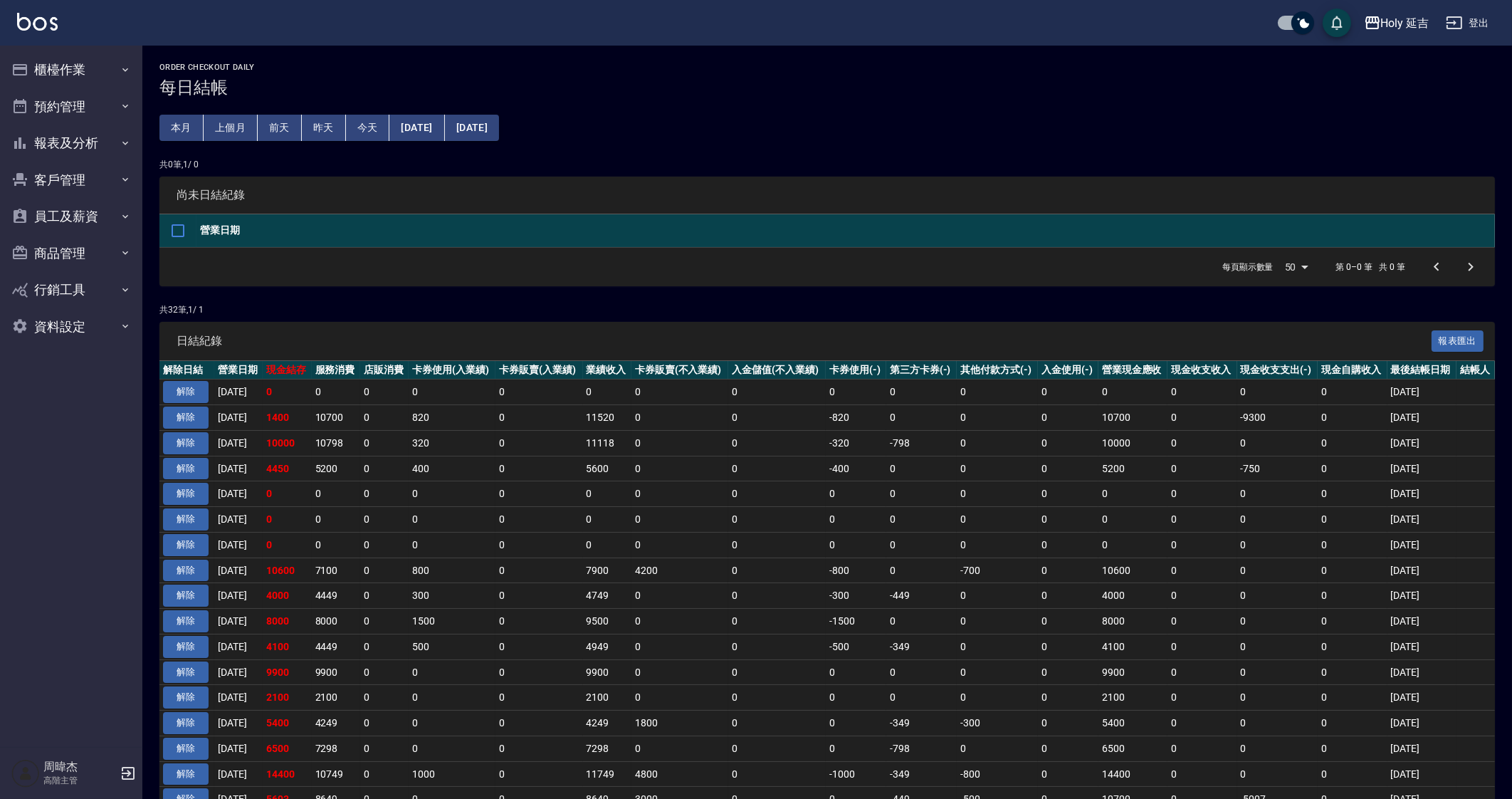
click at [661, 571] on td "4200" at bounding box center [680, 570] width 97 height 26
click at [196, 389] on button "解除" at bounding box center [185, 392] width 46 height 22
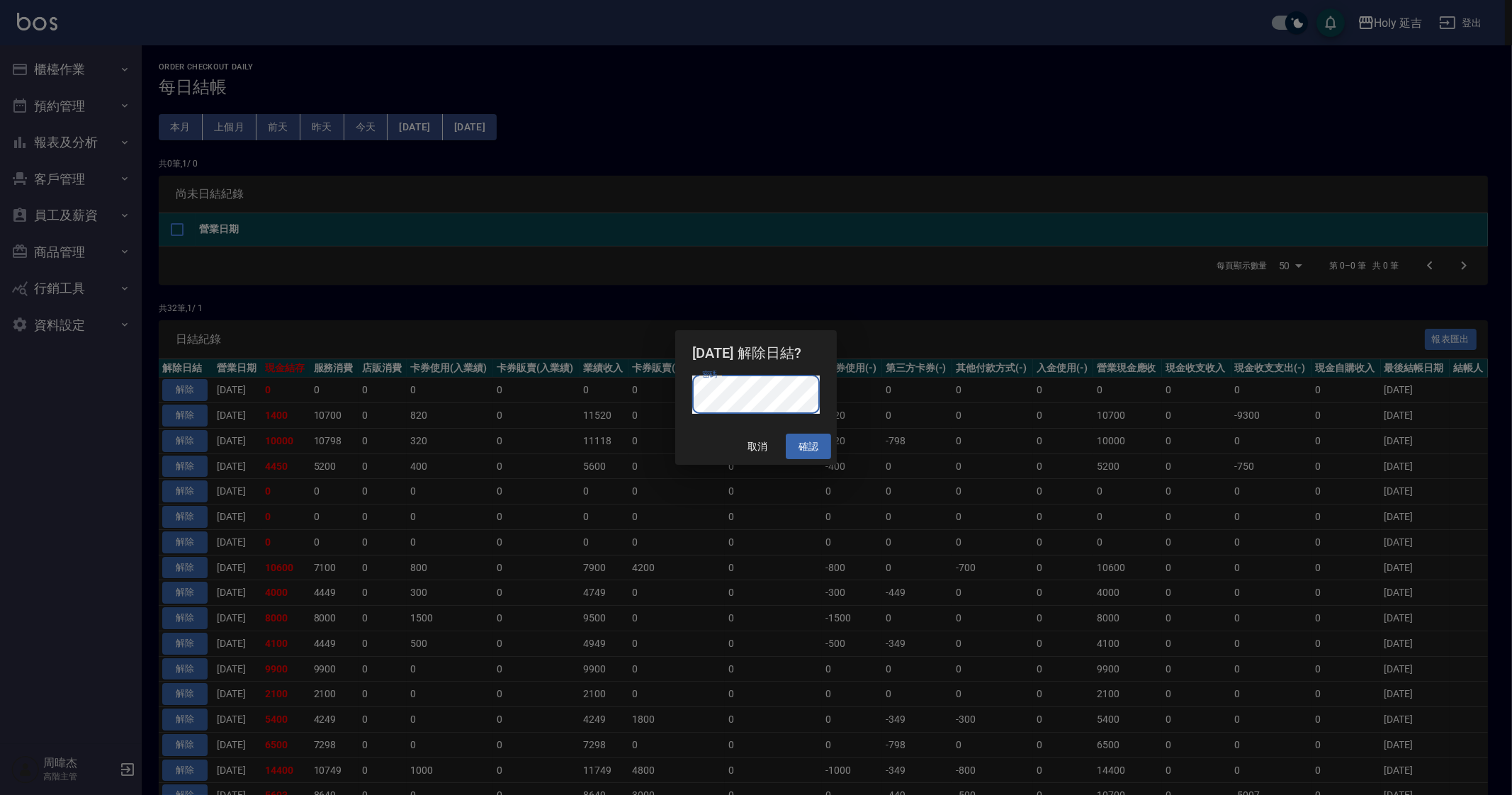
click at [823, 439] on button "確認" at bounding box center [808, 446] width 45 height 26
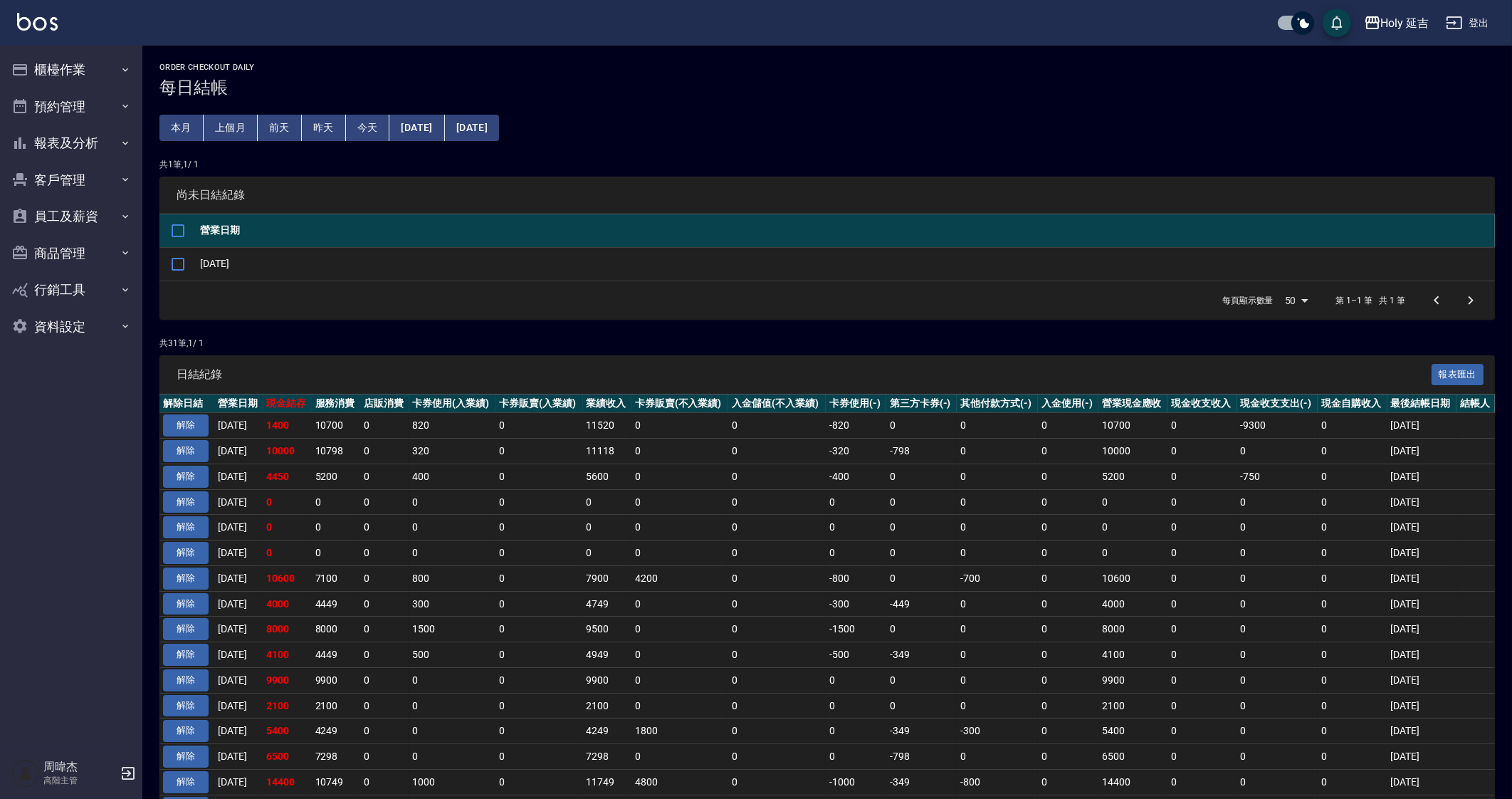
click at [1208, 604] on td "0" at bounding box center [1201, 604] width 69 height 26
click at [438, 475] on td "400" at bounding box center [451, 476] width 87 height 26
click at [439, 475] on td "400" at bounding box center [451, 476] width 87 height 26
click at [886, 667] on td "0" at bounding box center [856, 680] width 61 height 26
